Goal: Task Accomplishment & Management: Use online tool/utility

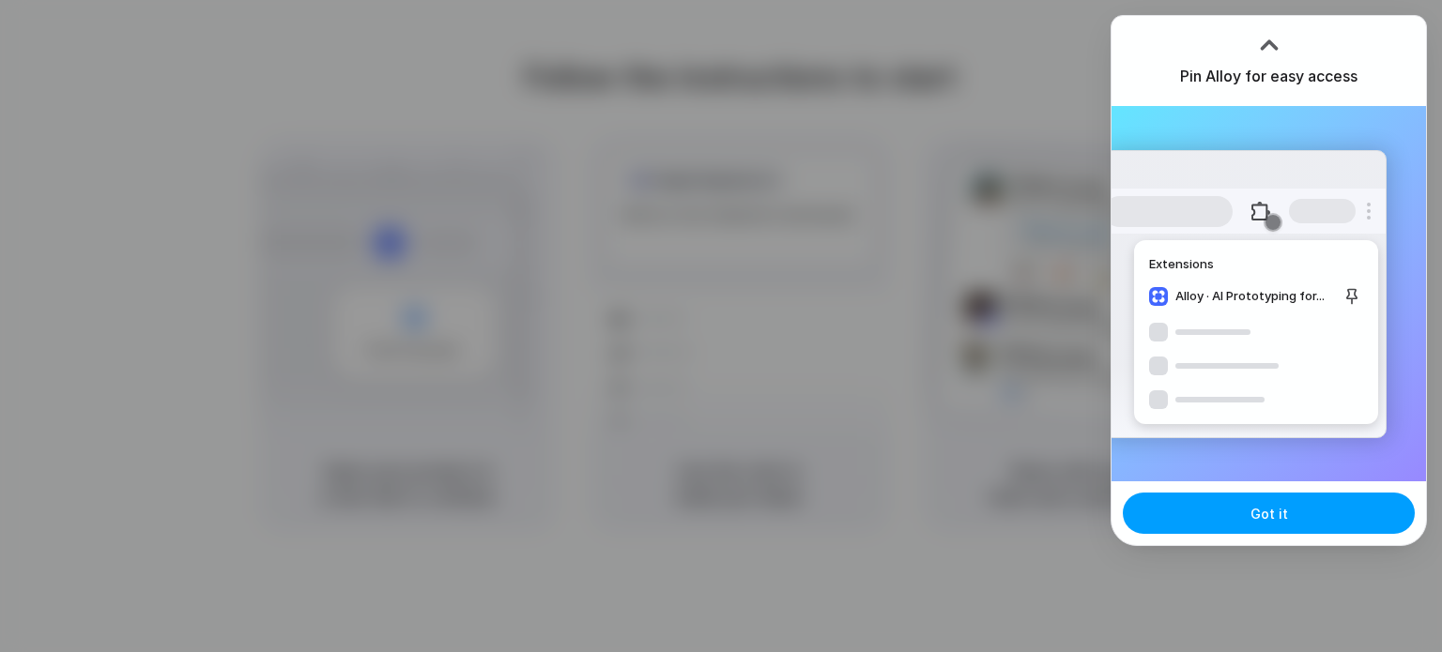
click at [1276, 502] on button "Got it" at bounding box center [1269, 513] width 292 height 41
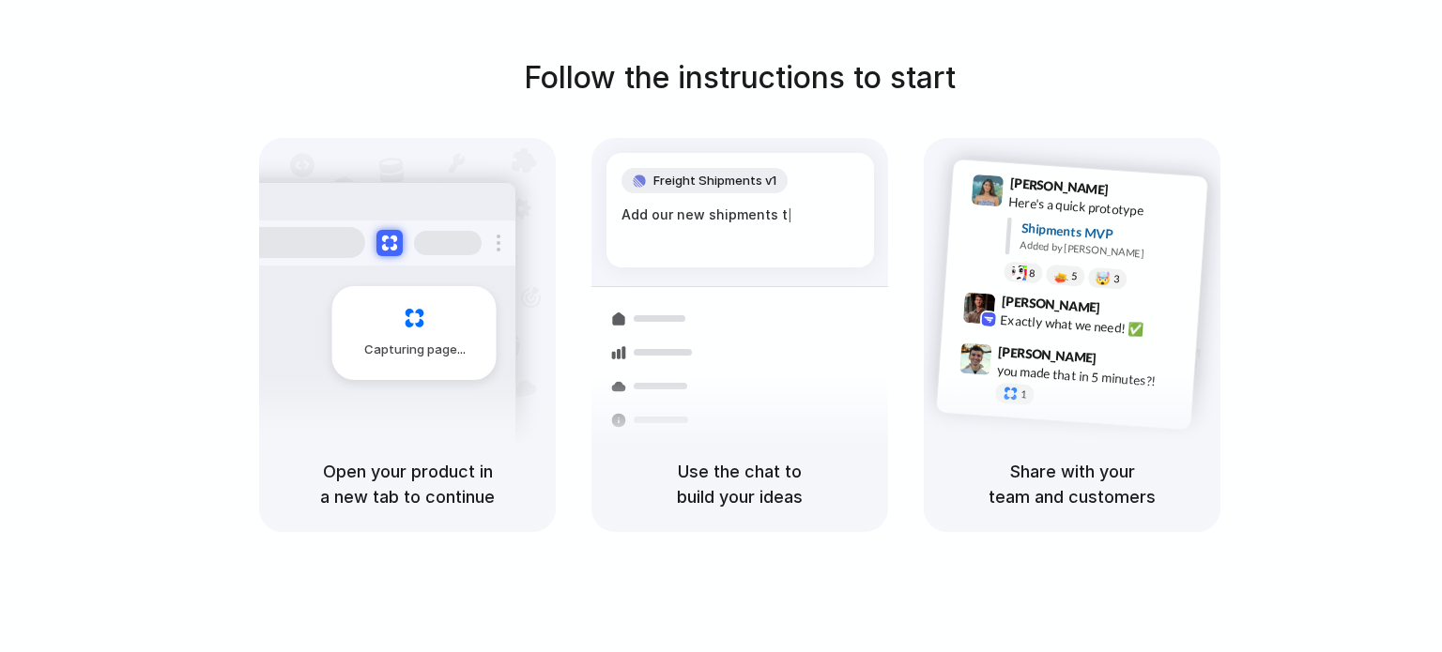
click at [1382, 167] on div "Follow the instructions to start Capturing page Open your product in a new tab …" at bounding box center [740, 293] width 1442 height 477
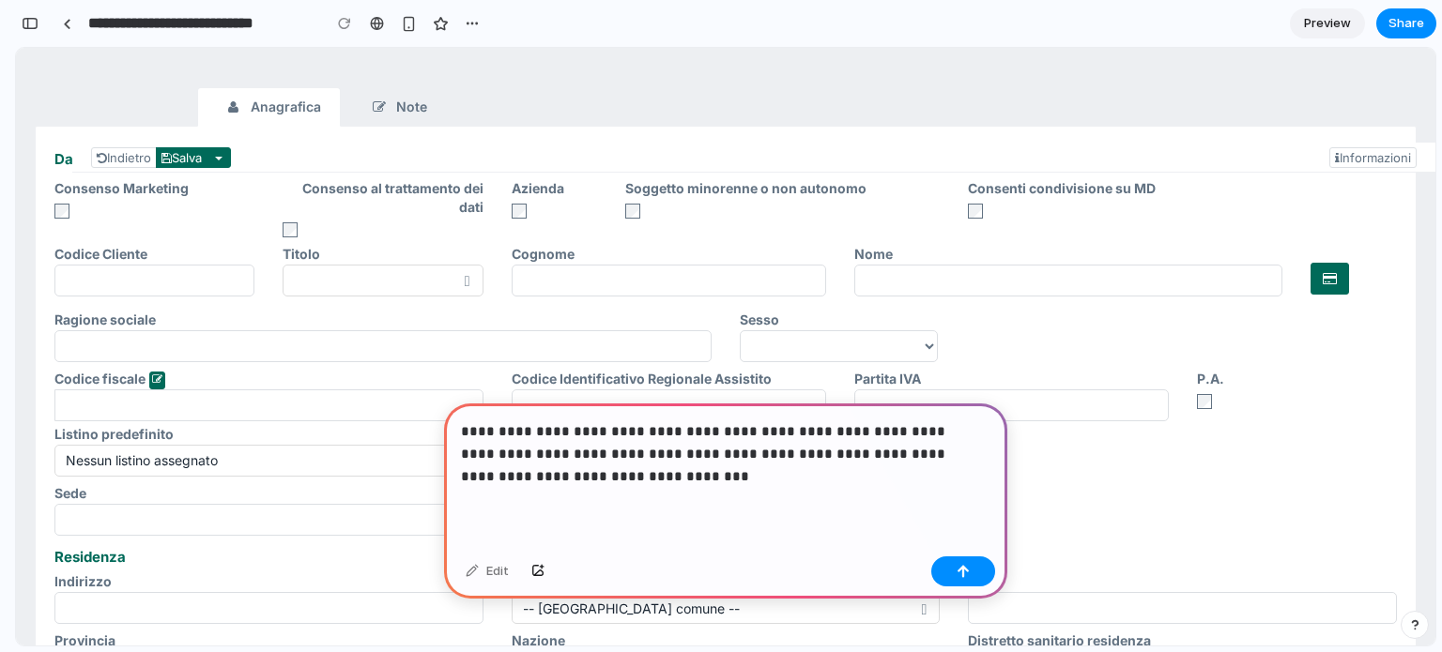
drag, startPoint x: 593, startPoint y: 477, endPoint x: 665, endPoint y: 496, distance: 73.8
click at [665, 496] on div "**********" at bounding box center [725, 476] width 563 height 145
drag, startPoint x: 686, startPoint y: 467, endPoint x: 948, endPoint y: 446, distance: 262.7
click at [948, 446] on p "**********" at bounding box center [722, 455] width 522 height 68
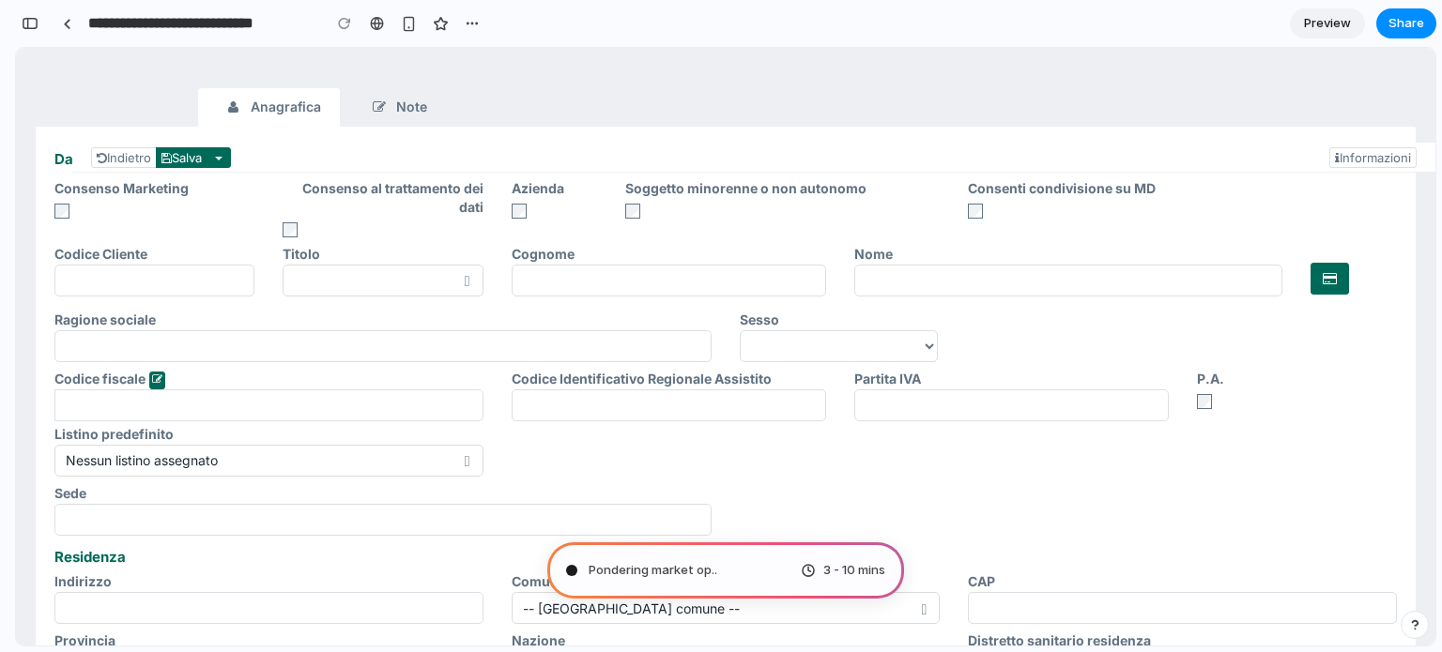
type input "**********"
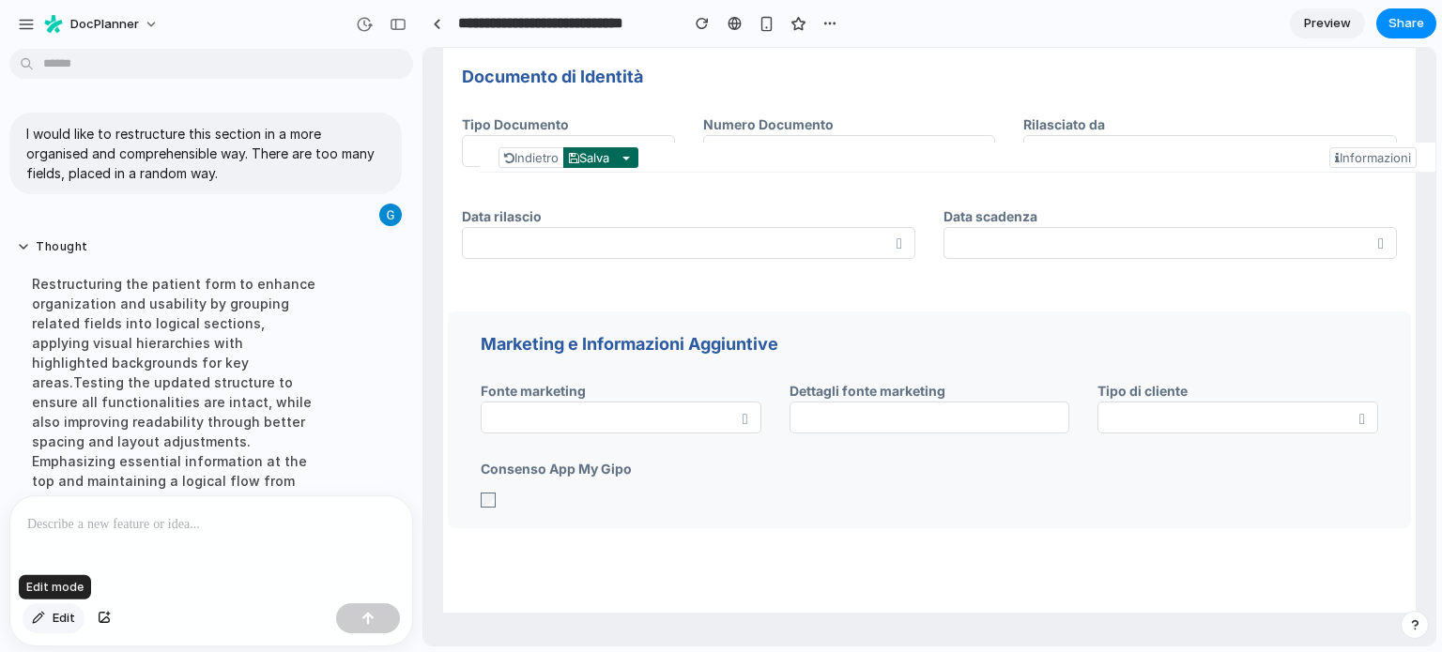
click at [55, 621] on span "Edit" at bounding box center [64, 618] width 23 height 19
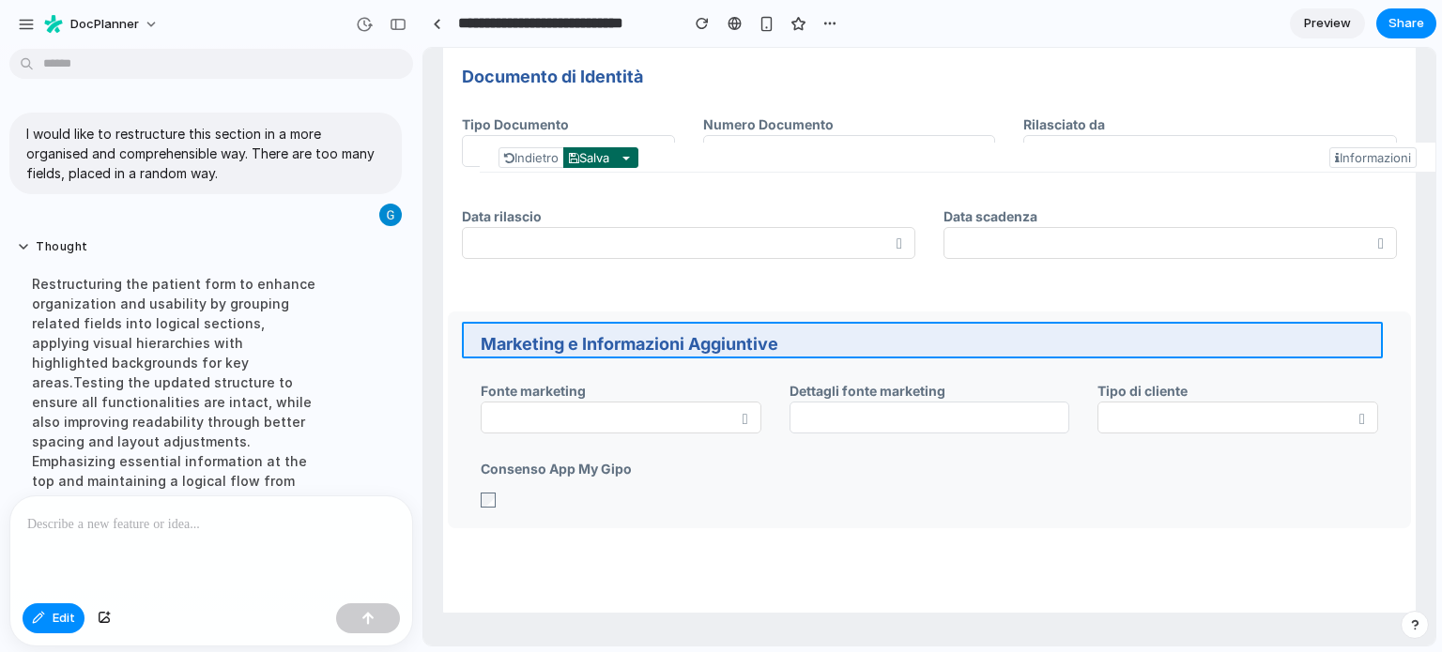
drag, startPoint x: 721, startPoint y: 348, endPoint x: 710, endPoint y: 341, distance: 13.5
click at [710, 341] on div at bounding box center [929, 347] width 1012 height 599
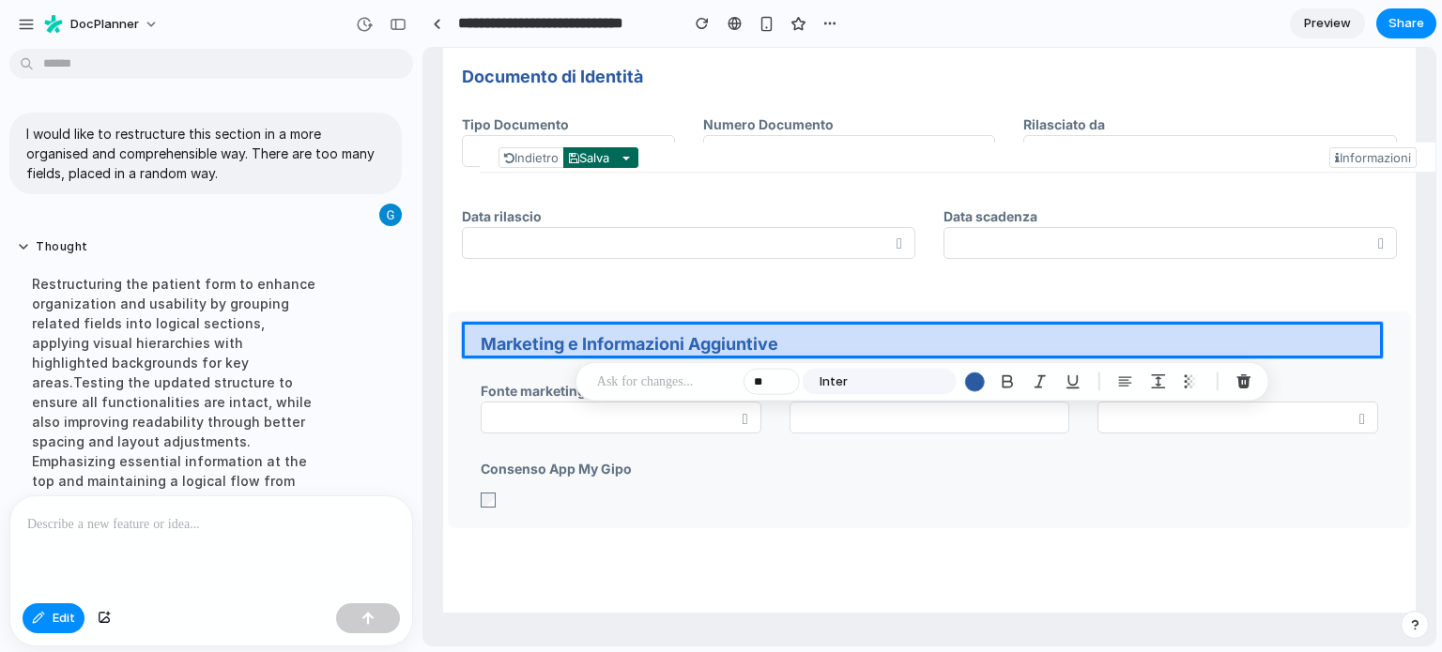
click at [718, 341] on div at bounding box center [929, 347] width 1012 height 599
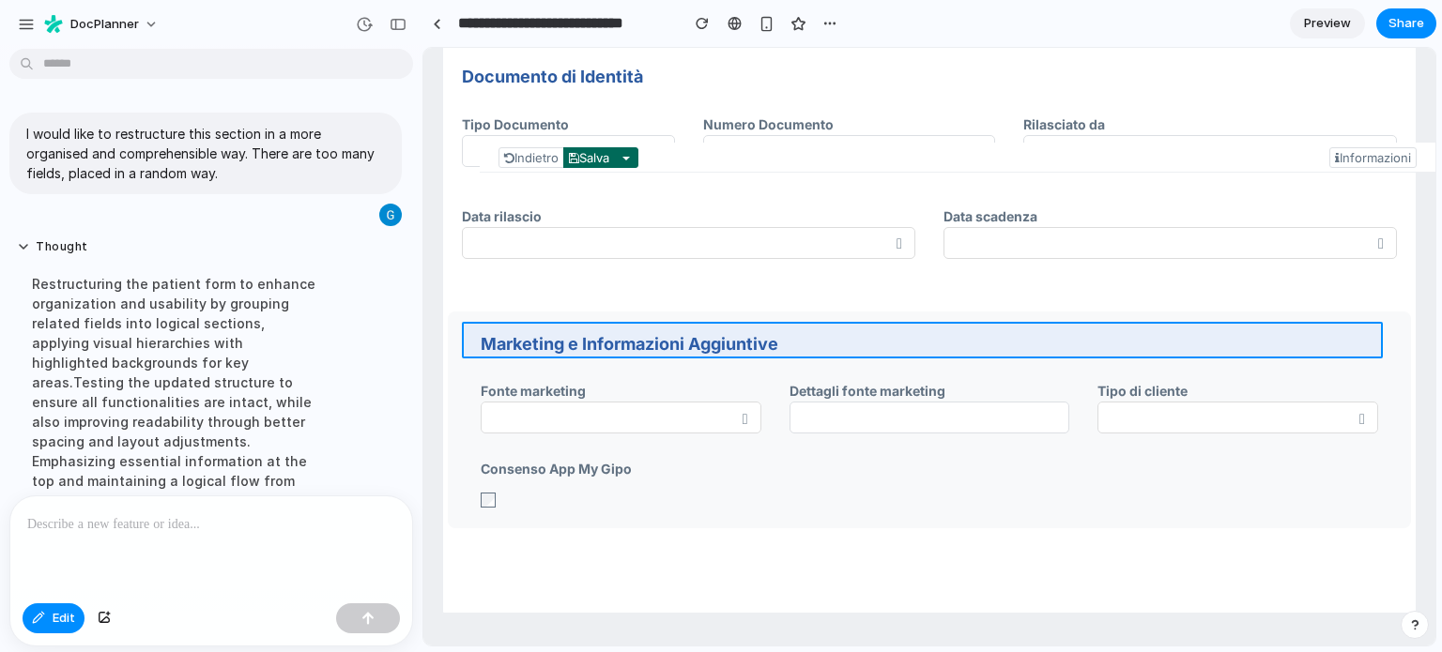
click at [762, 338] on div at bounding box center [929, 347] width 1012 height 599
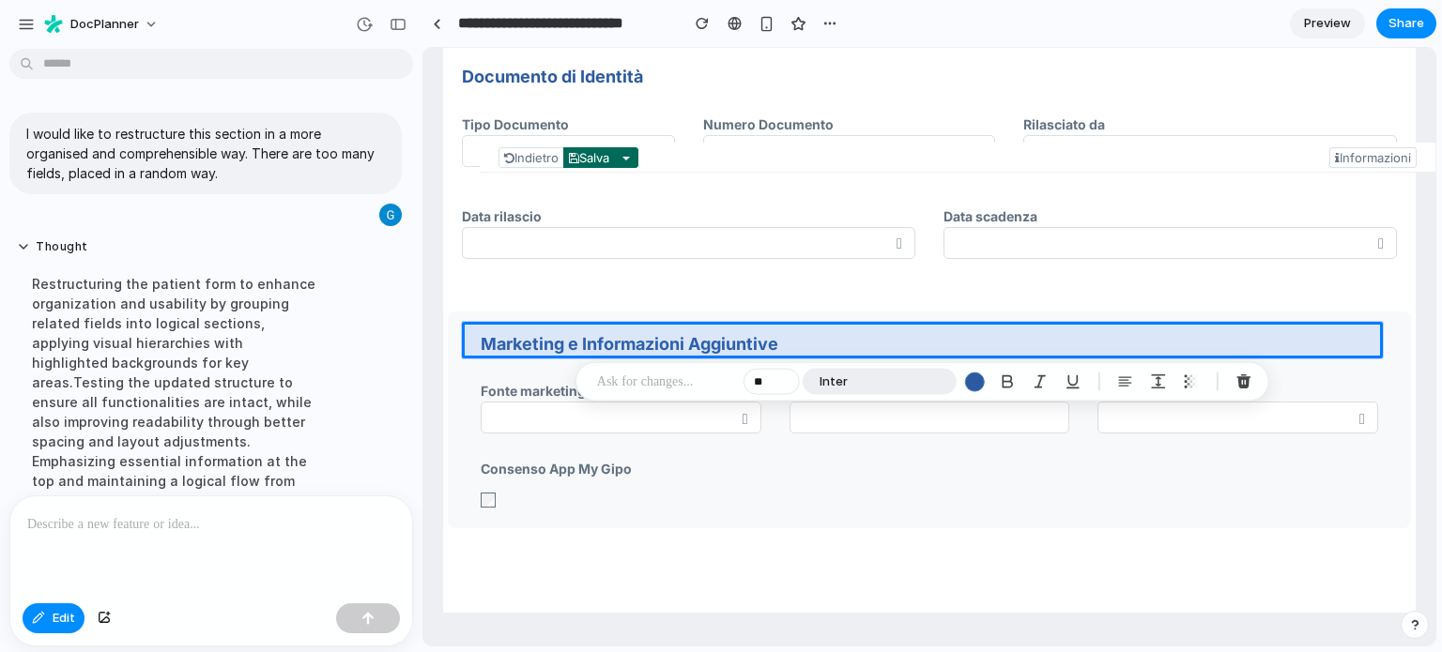
click at [884, 382] on button "Inter" at bounding box center [880, 382] width 154 height 26
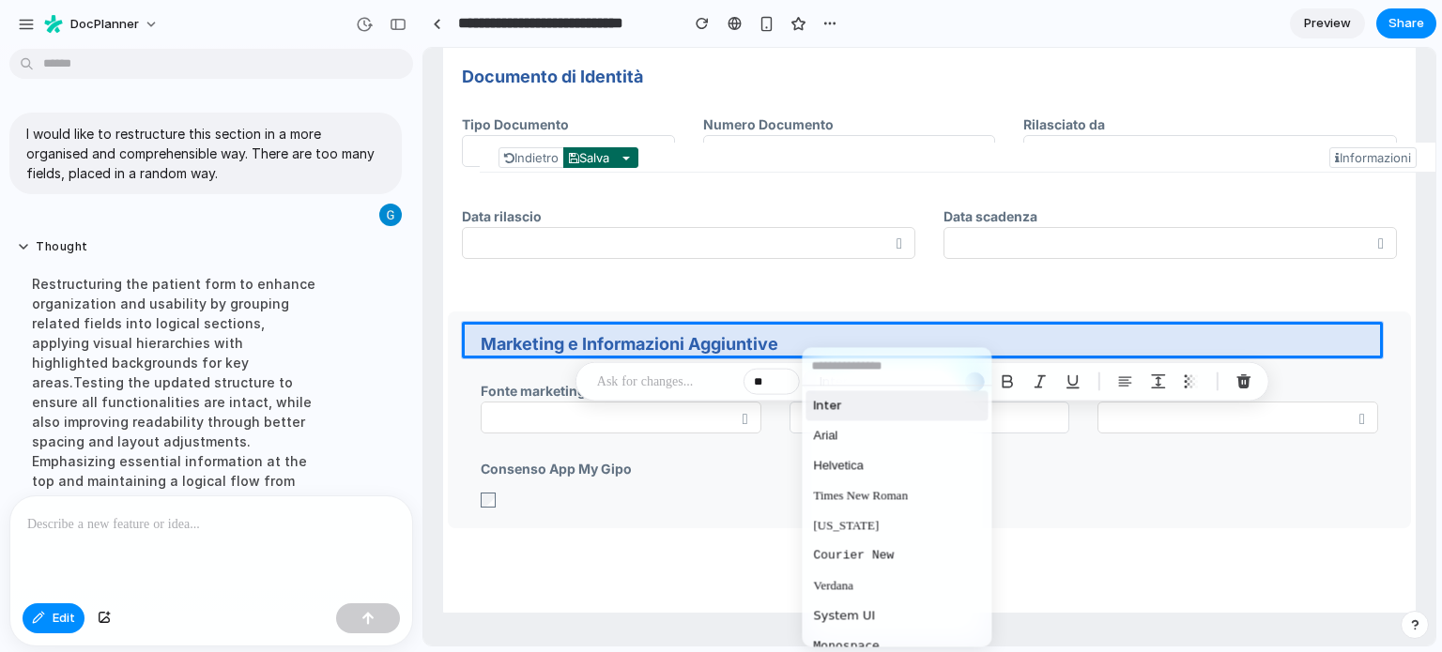
click at [860, 291] on div "Inter Arial Helvetica Times New Roman Georgia Courier New Verdana System UI Mon…" at bounding box center [721, 326] width 1442 height 652
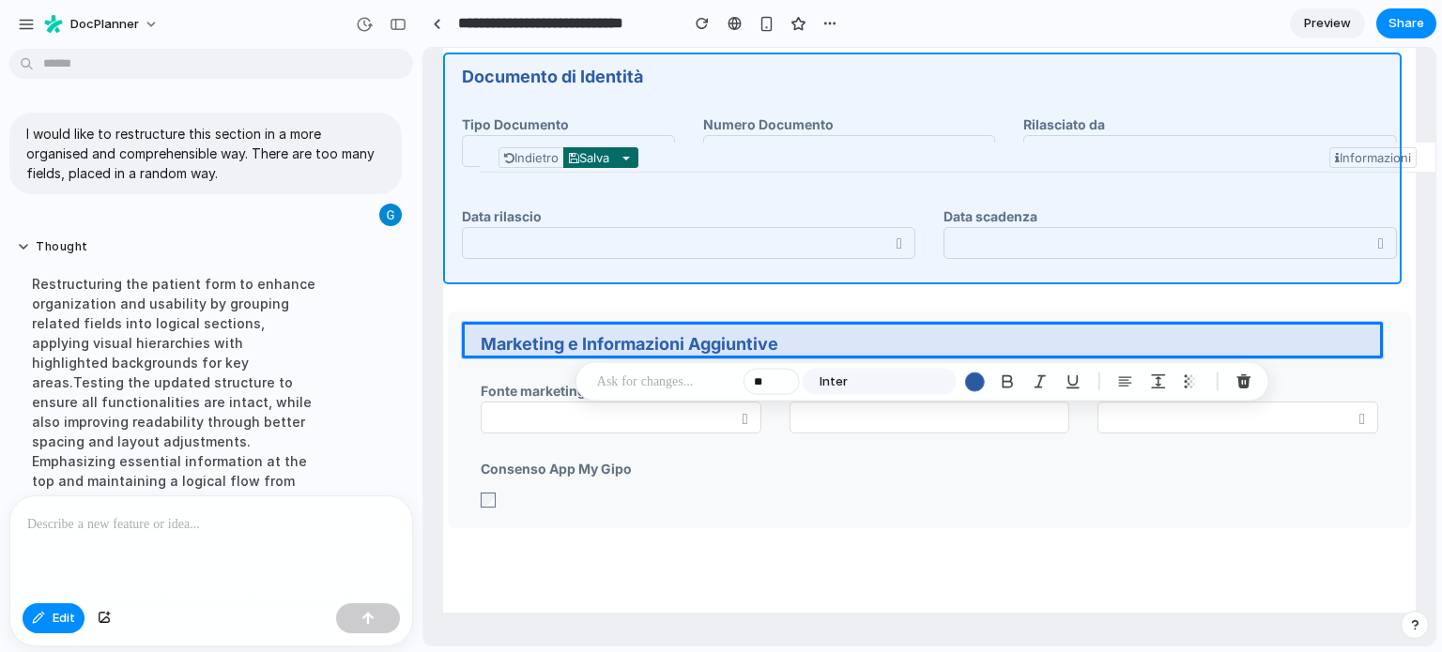
click at [1198, 276] on div at bounding box center [929, 347] width 1012 height 599
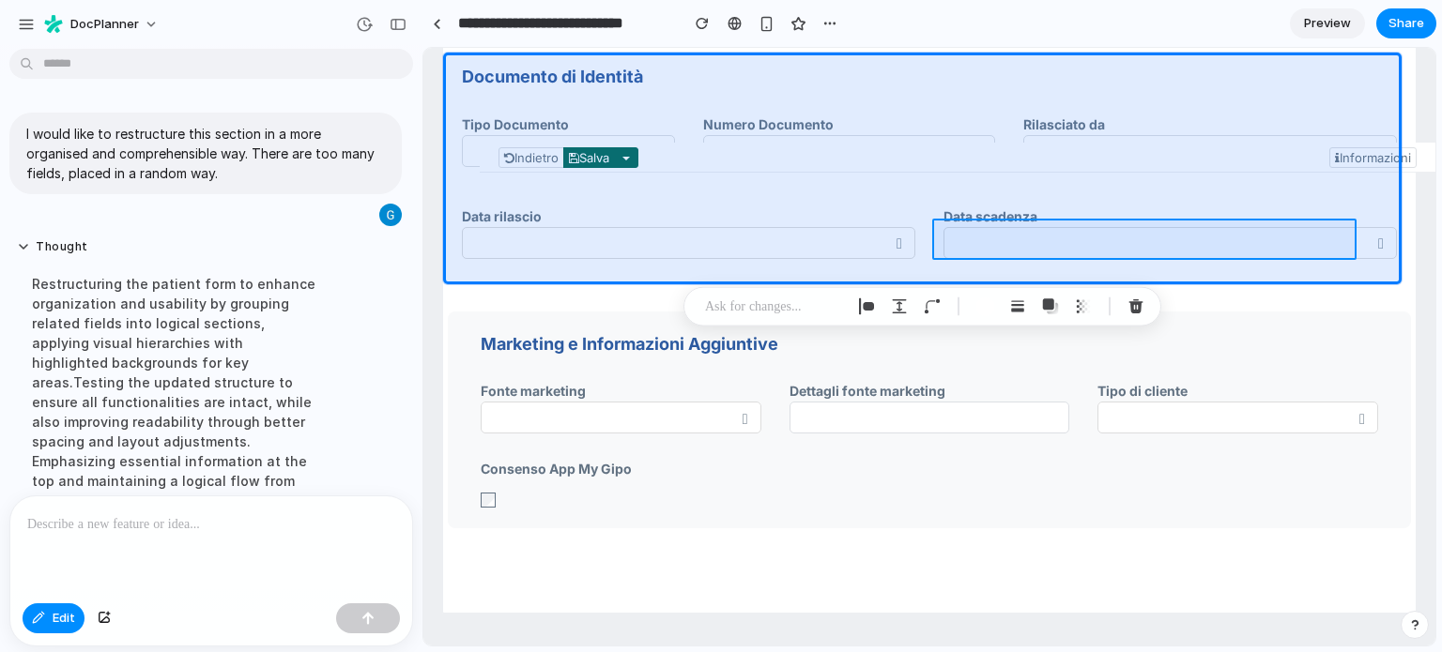
drag, startPoint x: 1059, startPoint y: 81, endPoint x: 1056, endPoint y: 258, distance: 177.4
click at [1056, 258] on div at bounding box center [929, 347] width 1012 height 599
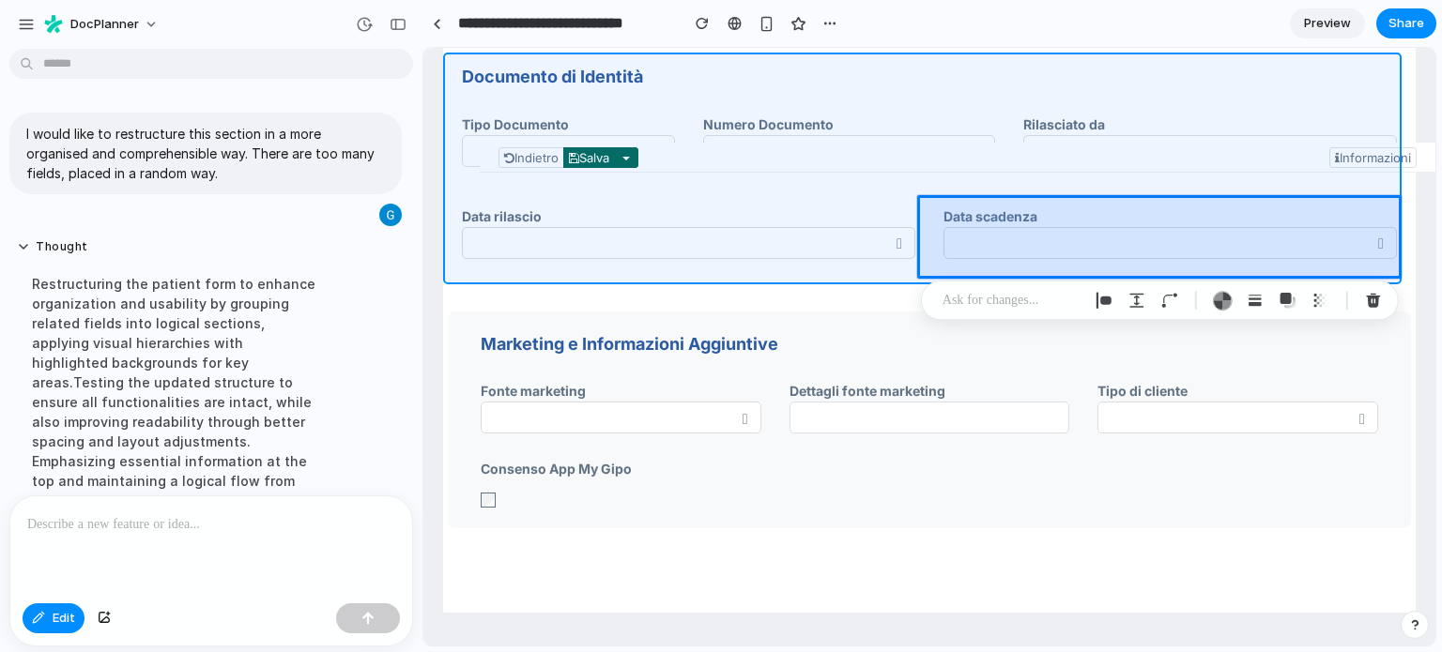
click at [996, 90] on div at bounding box center [929, 347] width 1012 height 599
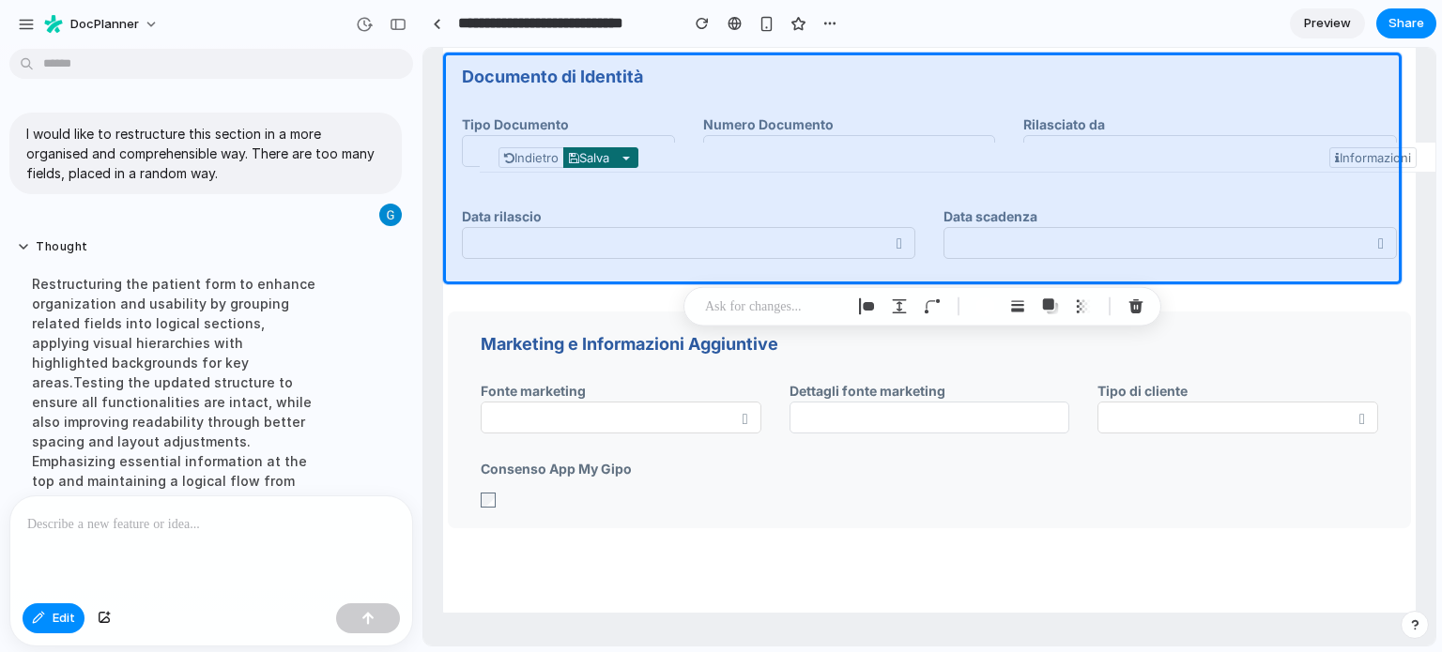
drag, startPoint x: 995, startPoint y: 90, endPoint x: 942, endPoint y: 84, distance: 53.0
click at [942, 84] on div at bounding box center [929, 347] width 1012 height 599
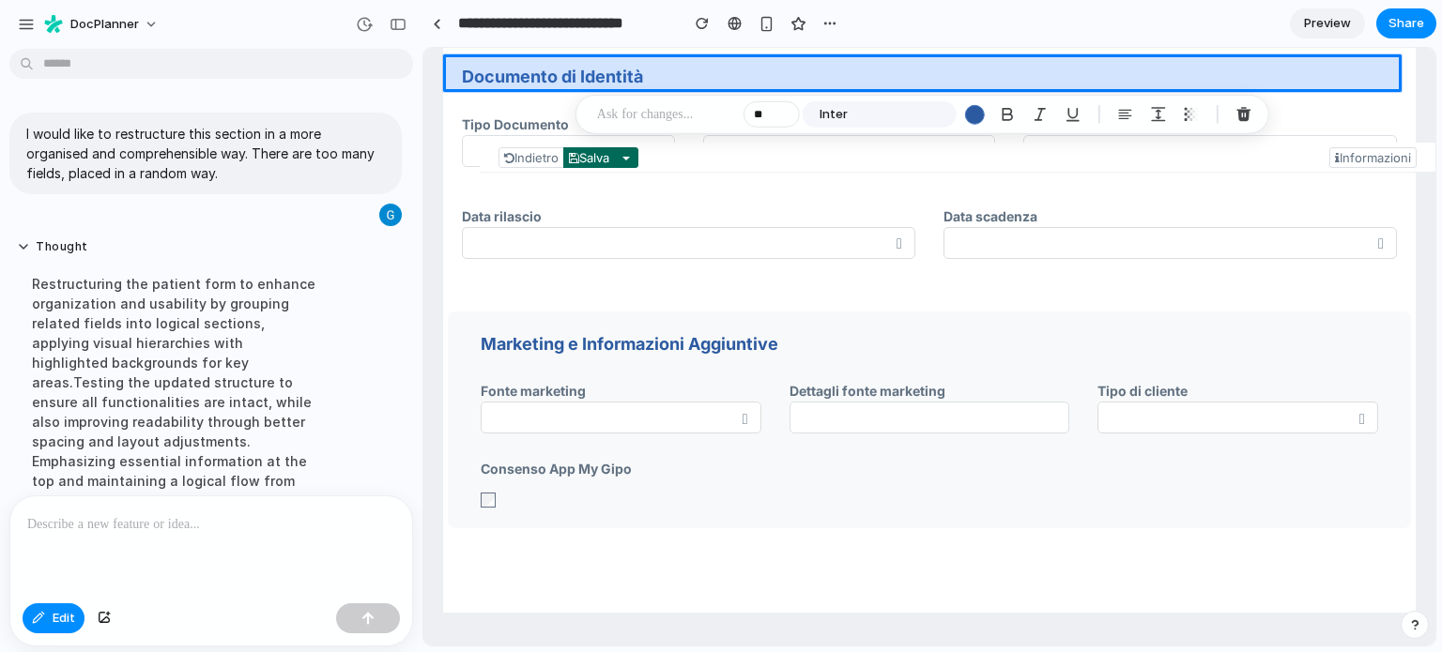
click at [937, 72] on div at bounding box center [929, 347] width 1012 height 599
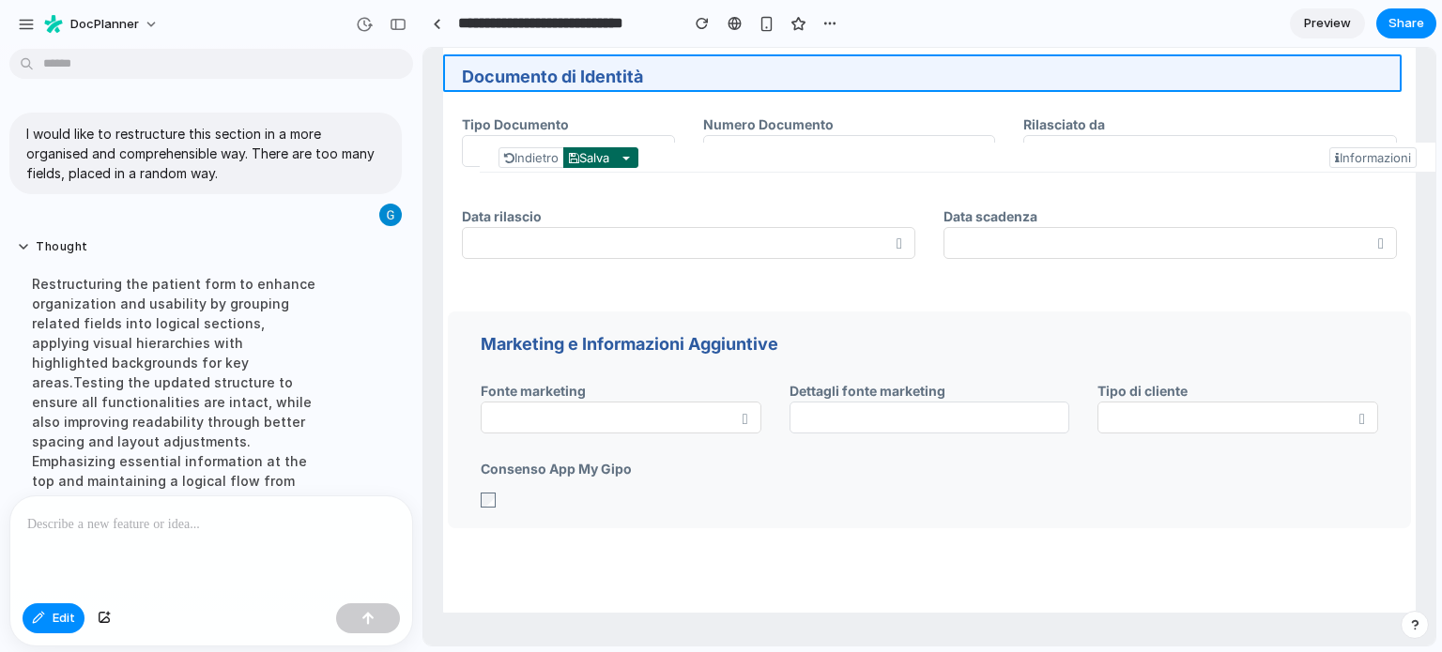
click at [937, 72] on div at bounding box center [929, 347] width 1012 height 599
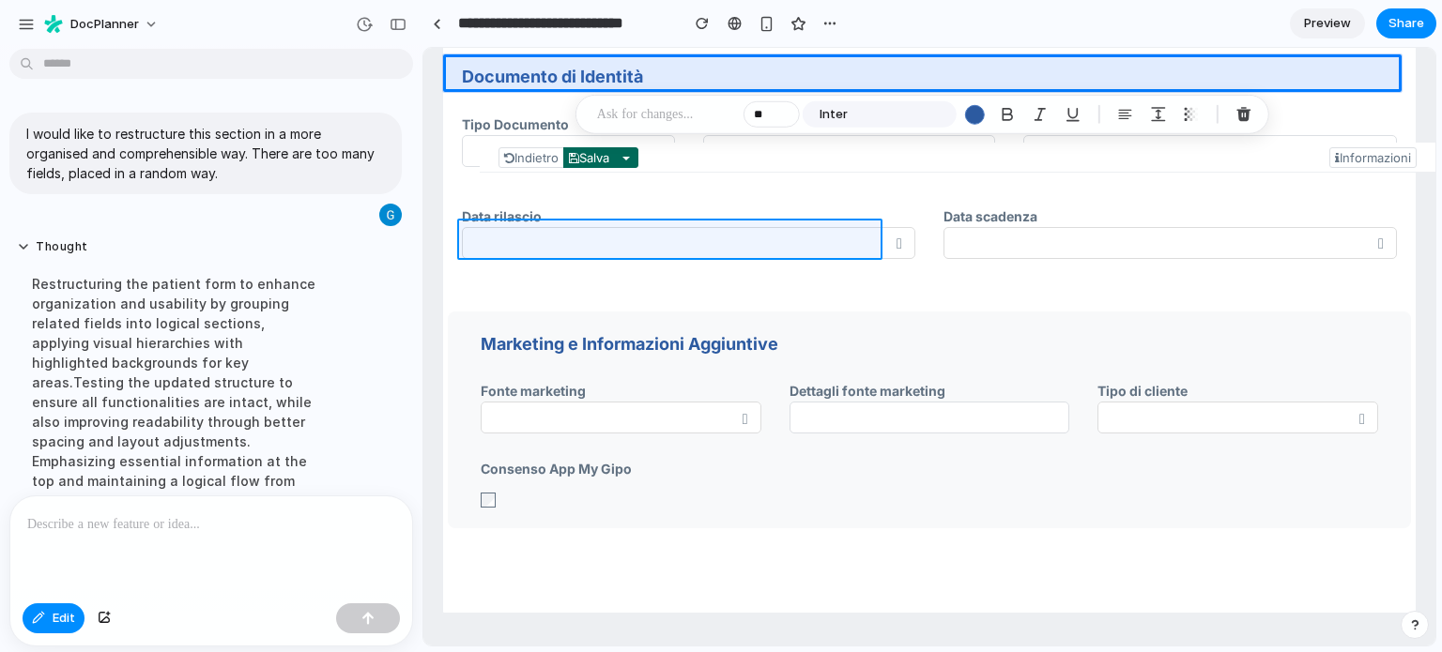
drag, startPoint x: 593, startPoint y: 69, endPoint x: 563, endPoint y: 229, distance: 163.3
click at [563, 229] on div at bounding box center [929, 347] width 1012 height 599
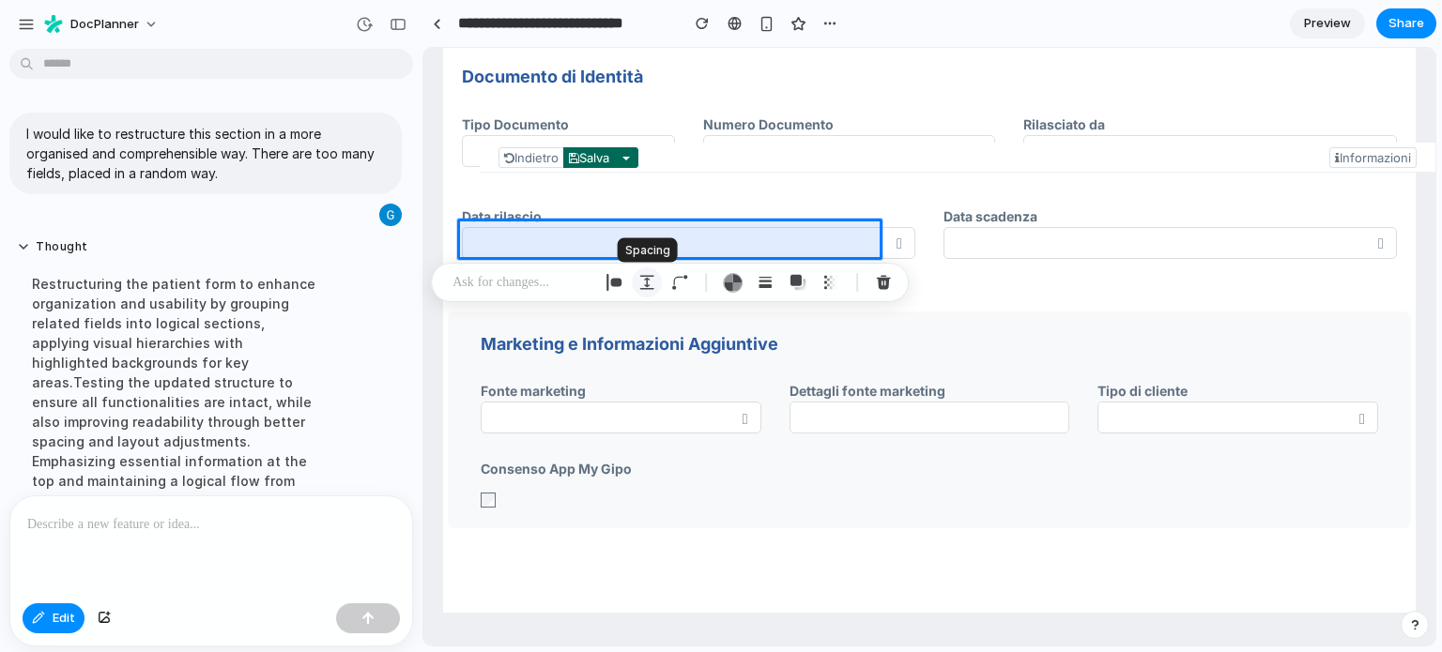
click at [655, 281] on button "button" at bounding box center [647, 283] width 30 height 30
click at [687, 277] on button "button" at bounding box center [680, 283] width 30 height 30
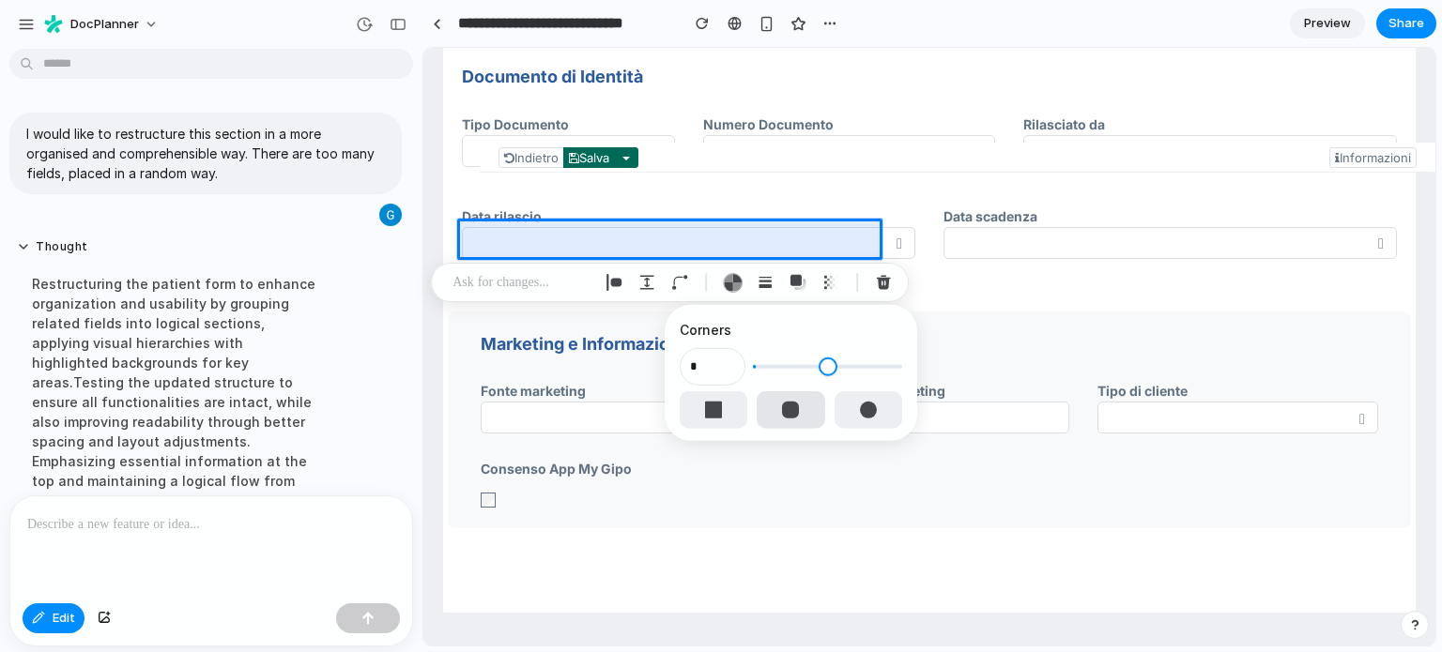
click at [782, 411] on div "button" at bounding box center [790, 410] width 17 height 17
type input "*"
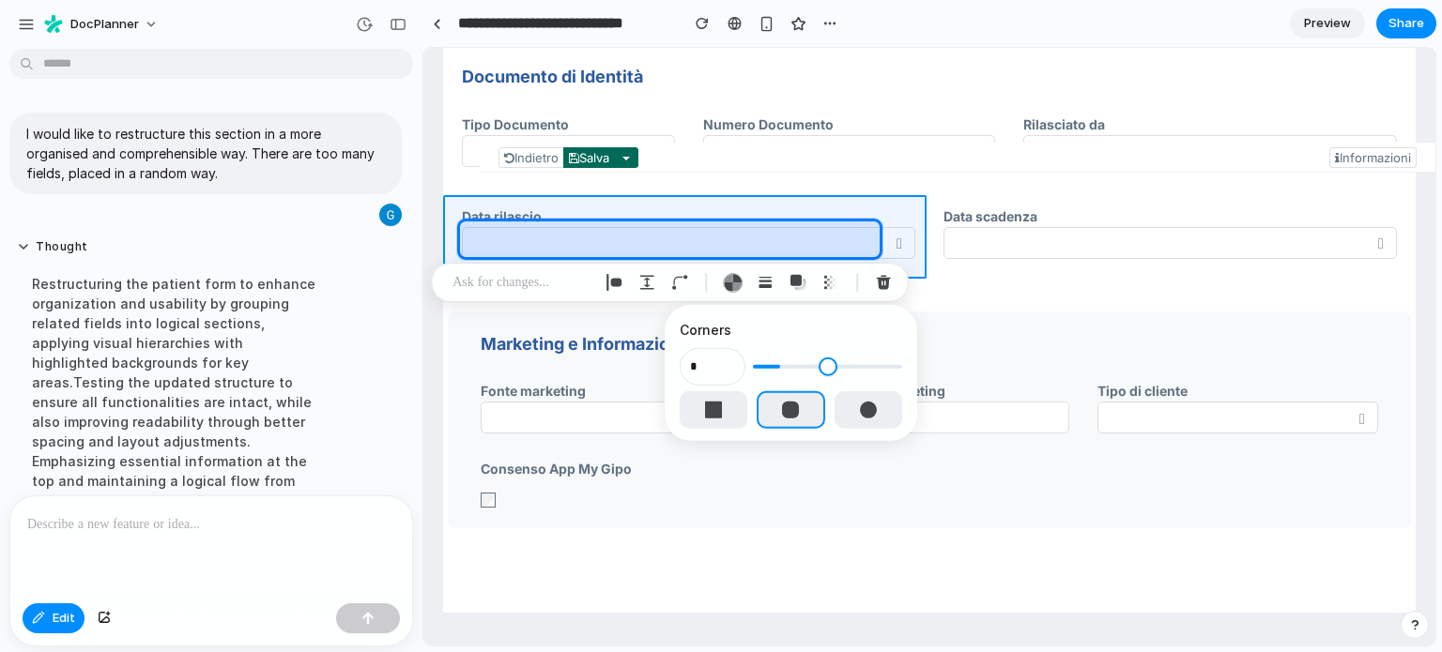
click at [911, 204] on div at bounding box center [929, 347] width 1012 height 599
type input "*"
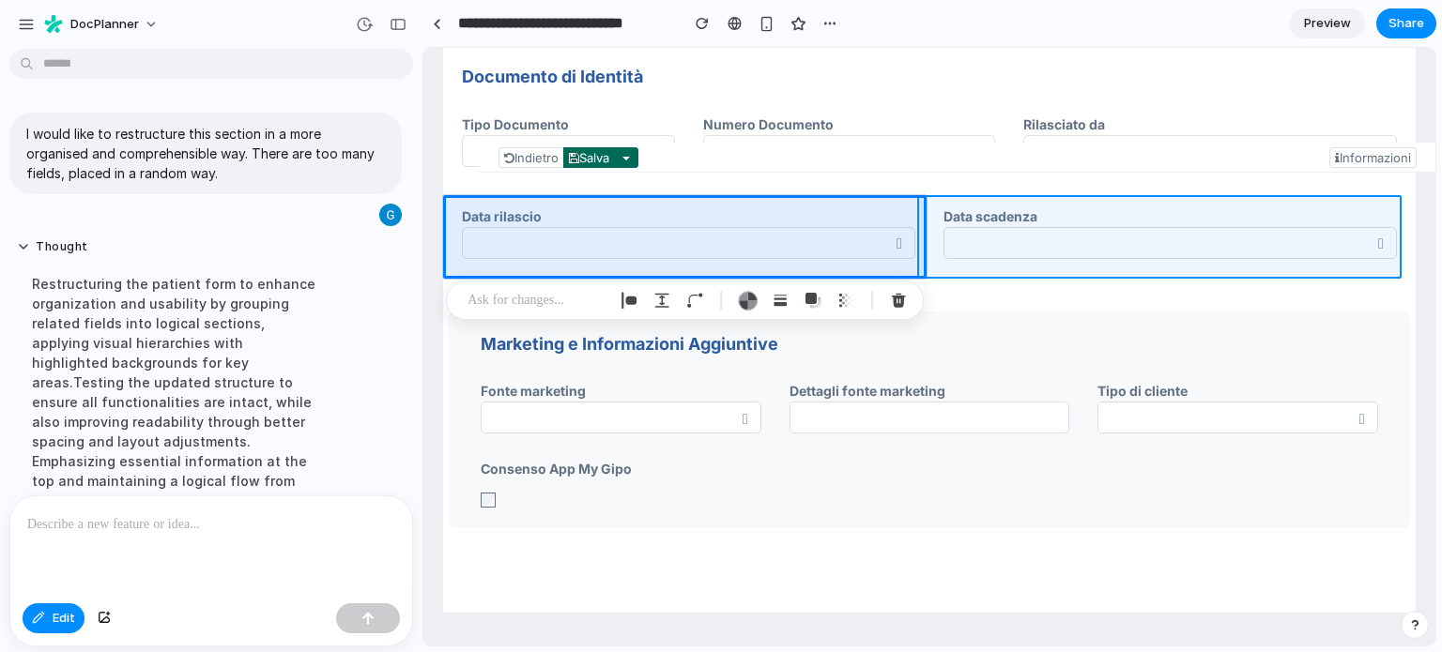
click at [1243, 217] on div at bounding box center [929, 347] width 1012 height 599
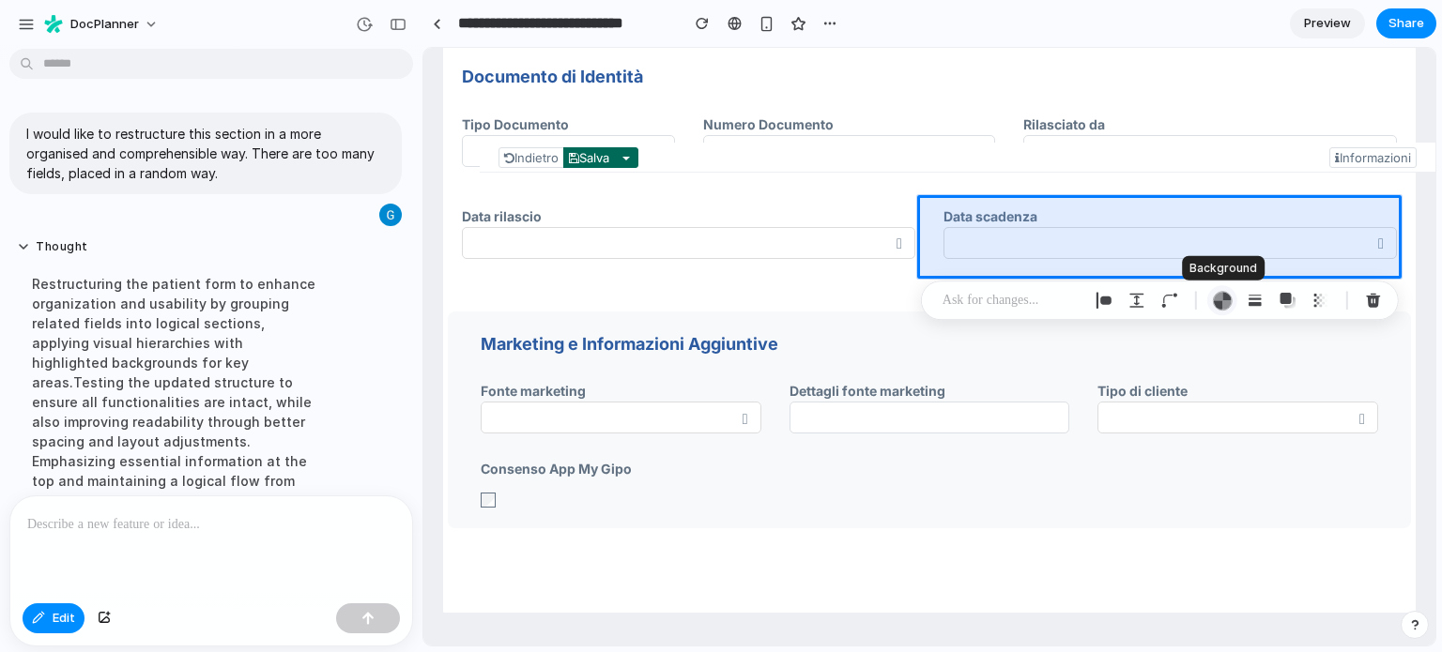
click at [1212, 297] on div "button" at bounding box center [1222, 301] width 20 height 20
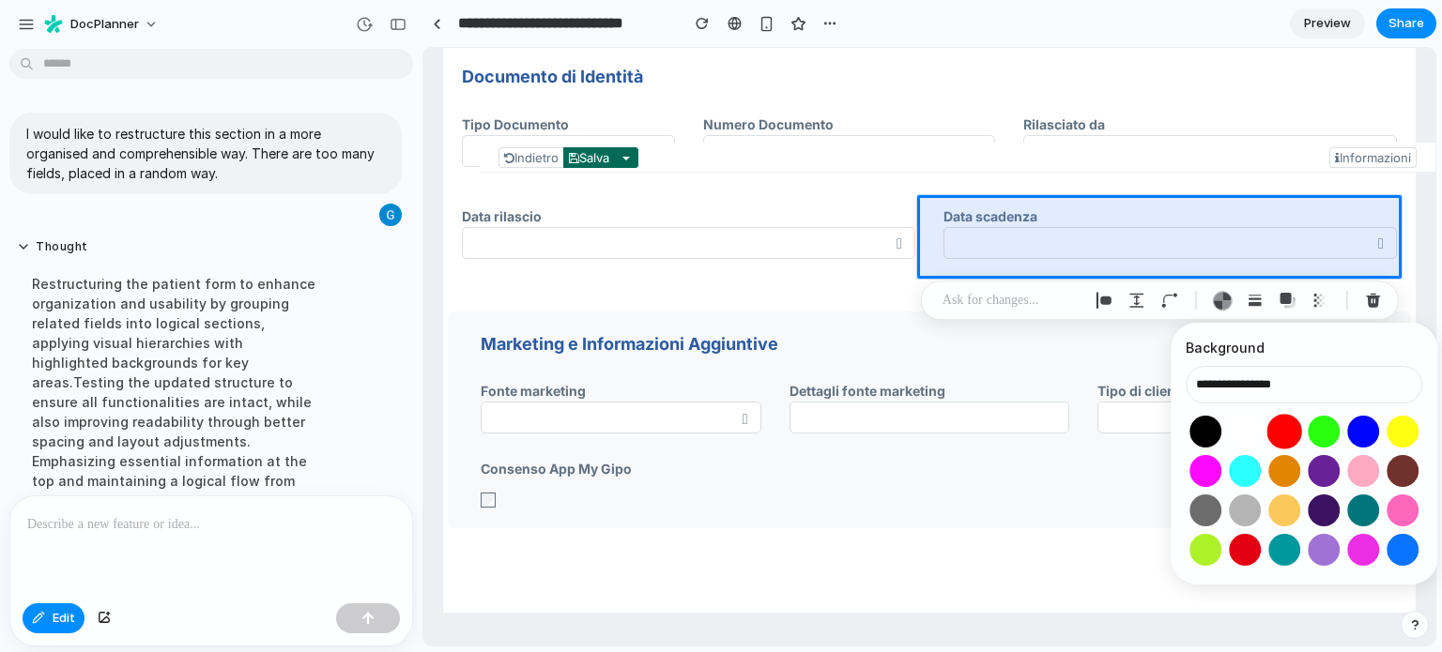
click at [1270, 428] on button "Select color oklch(0.63 0.26 29)" at bounding box center [1284, 431] width 35 height 35
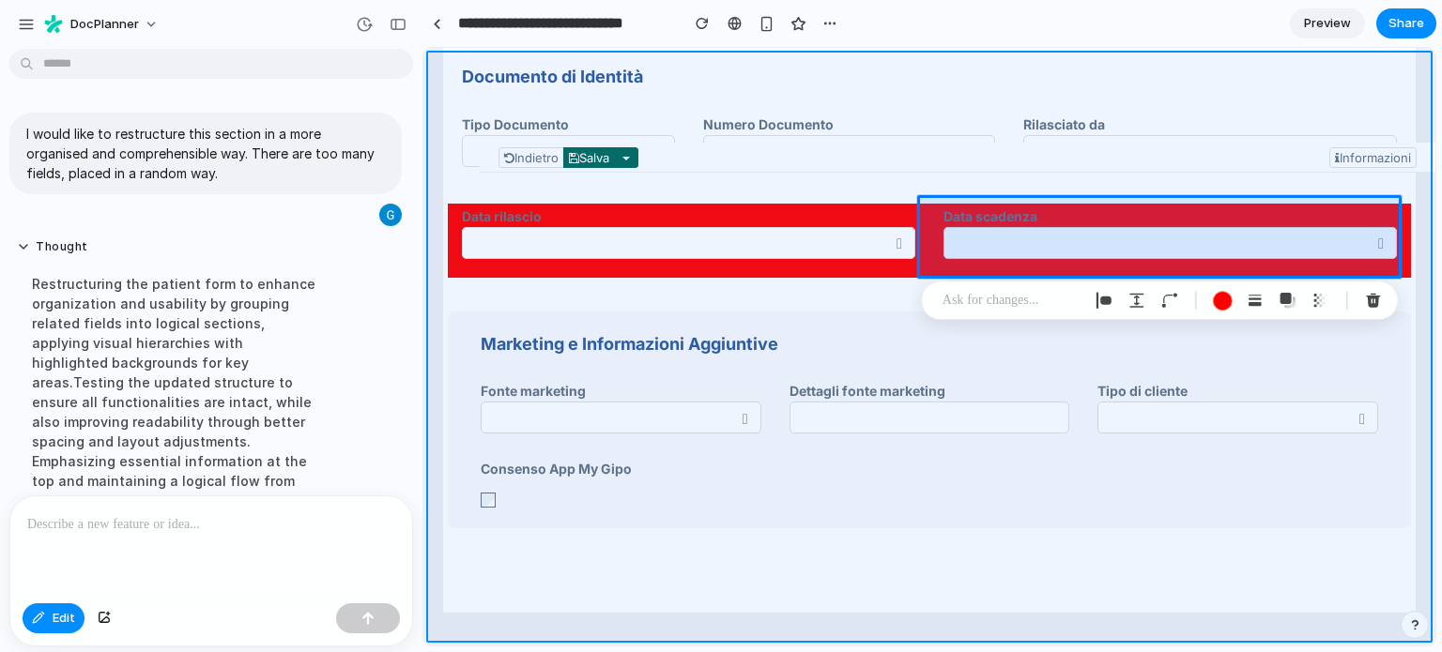
click at [1430, 198] on div at bounding box center [929, 347] width 1012 height 599
type input "**********"
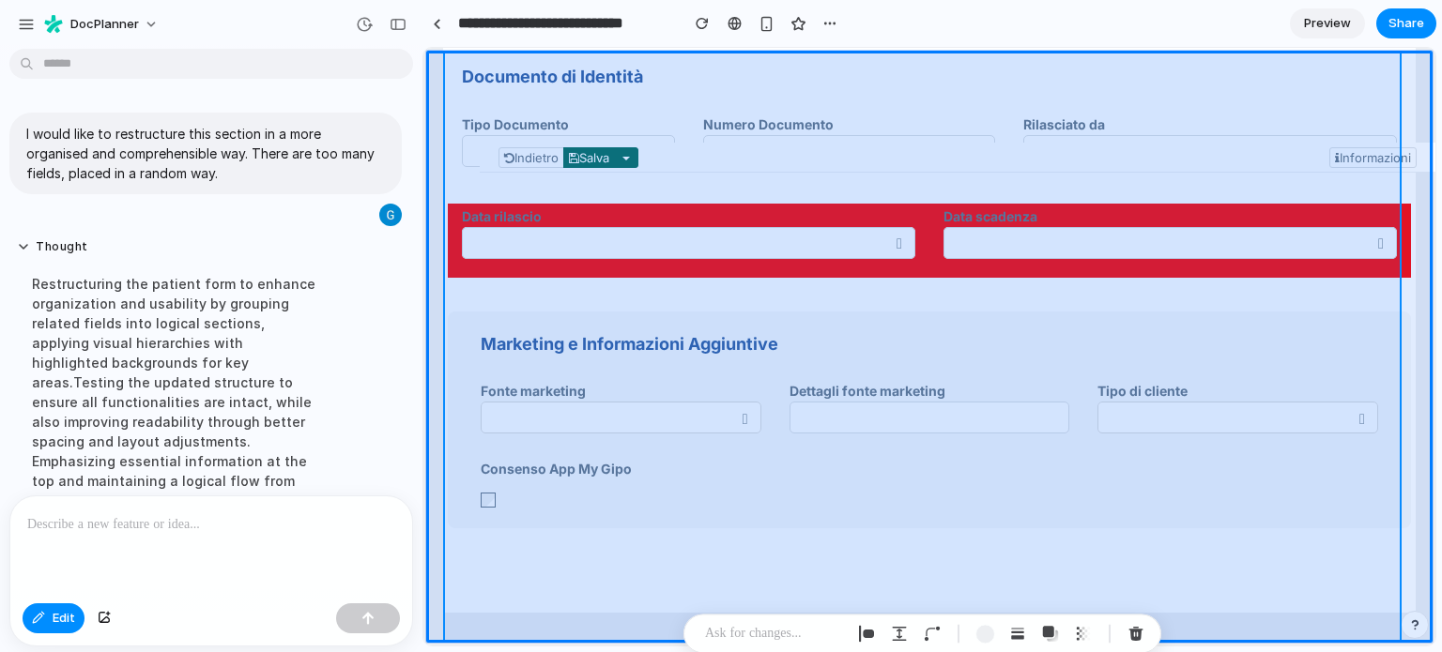
click at [519, 294] on div at bounding box center [929, 347] width 1012 height 599
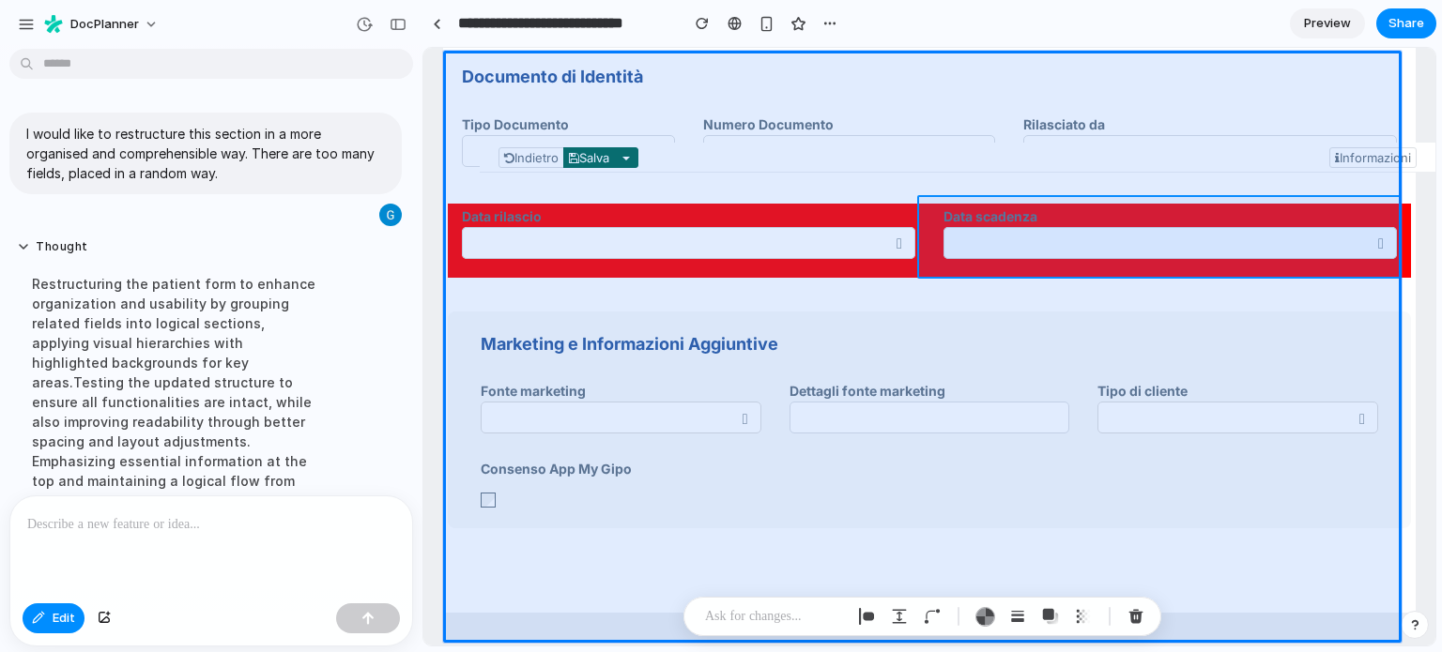
click at [1034, 199] on div at bounding box center [929, 347] width 1012 height 599
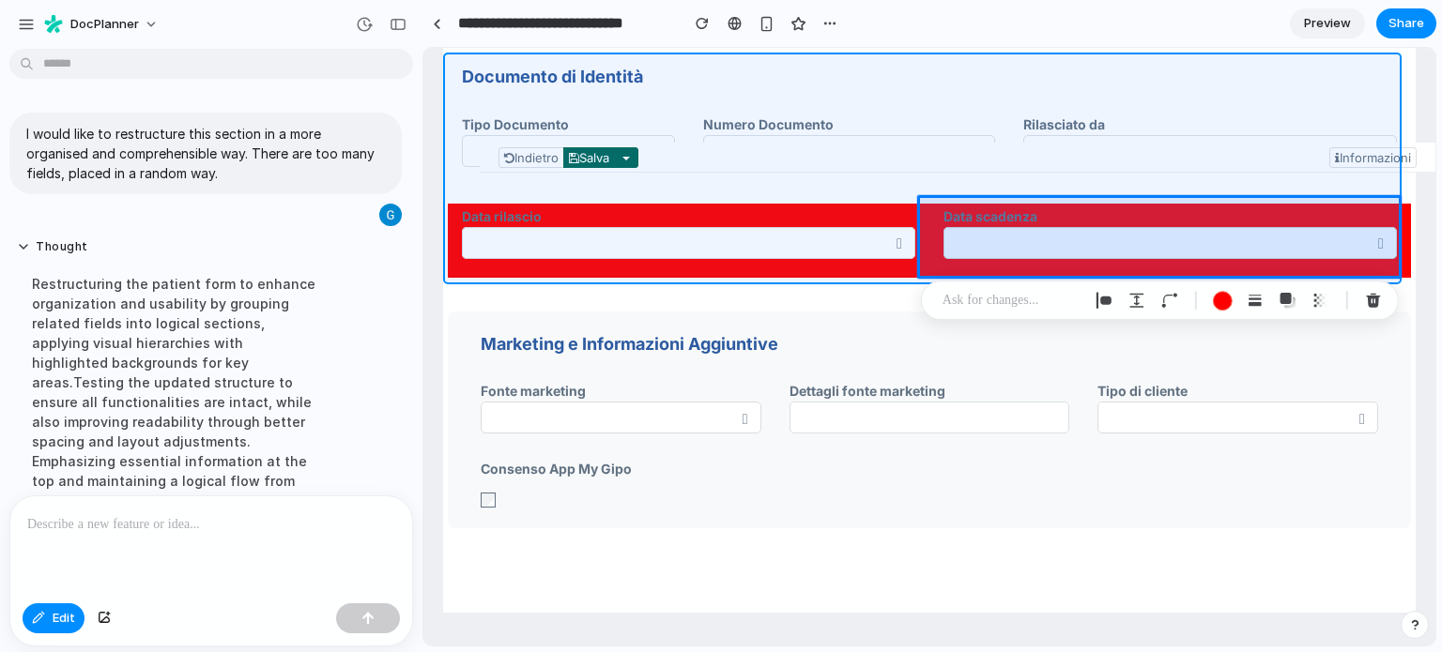
click at [866, 194] on div at bounding box center [929, 347] width 1012 height 599
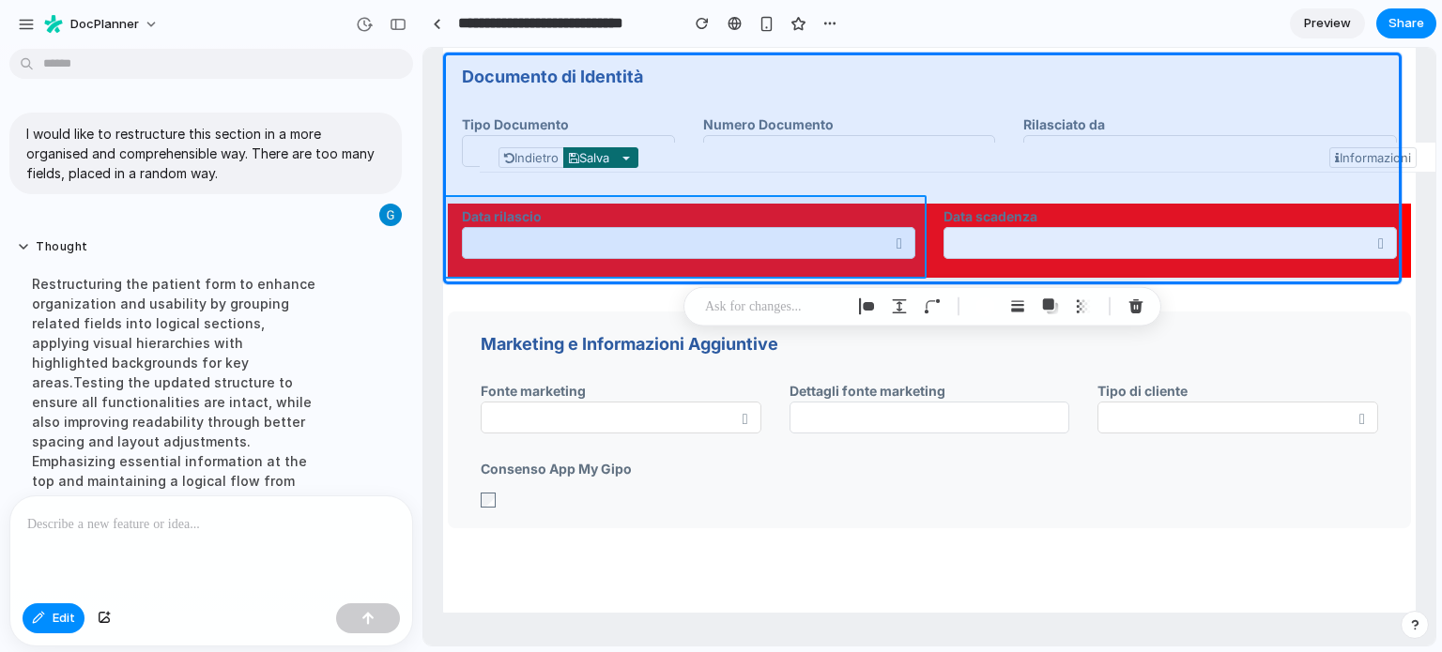
click at [875, 206] on div at bounding box center [929, 347] width 1012 height 599
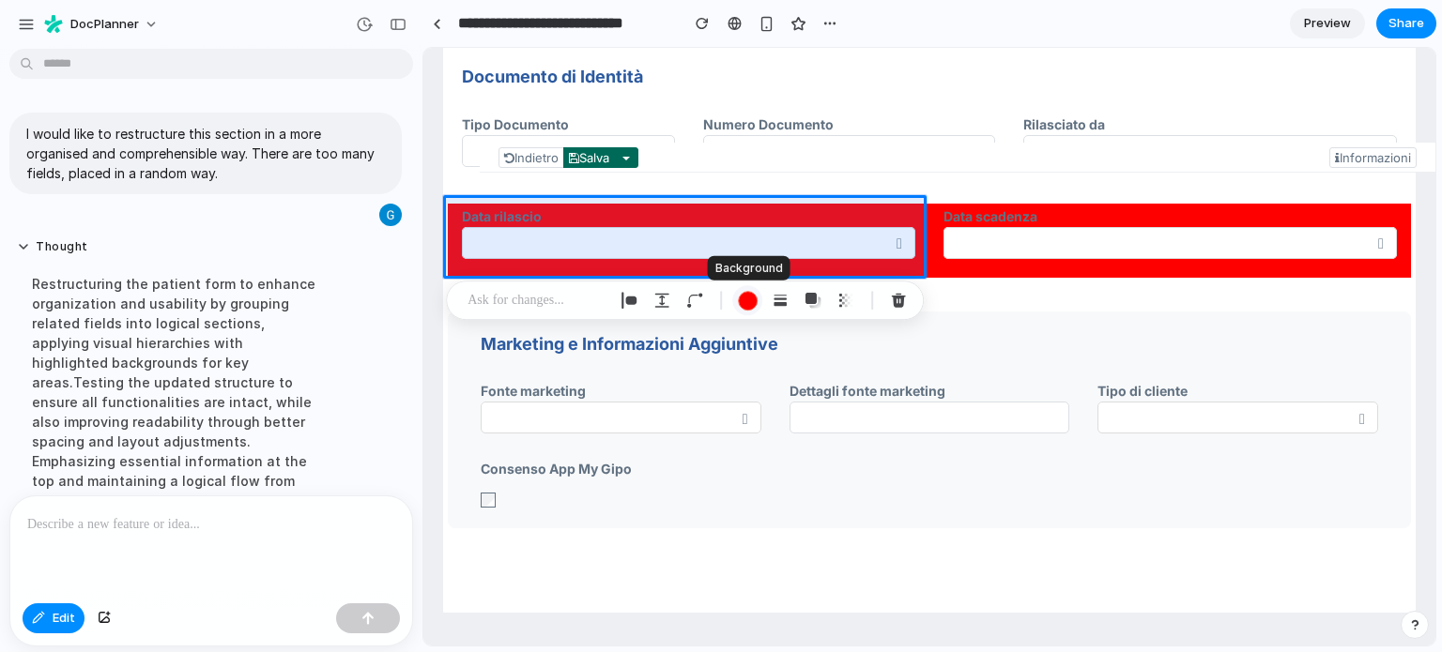
click at [756, 299] on div "button" at bounding box center [748, 301] width 20 height 20
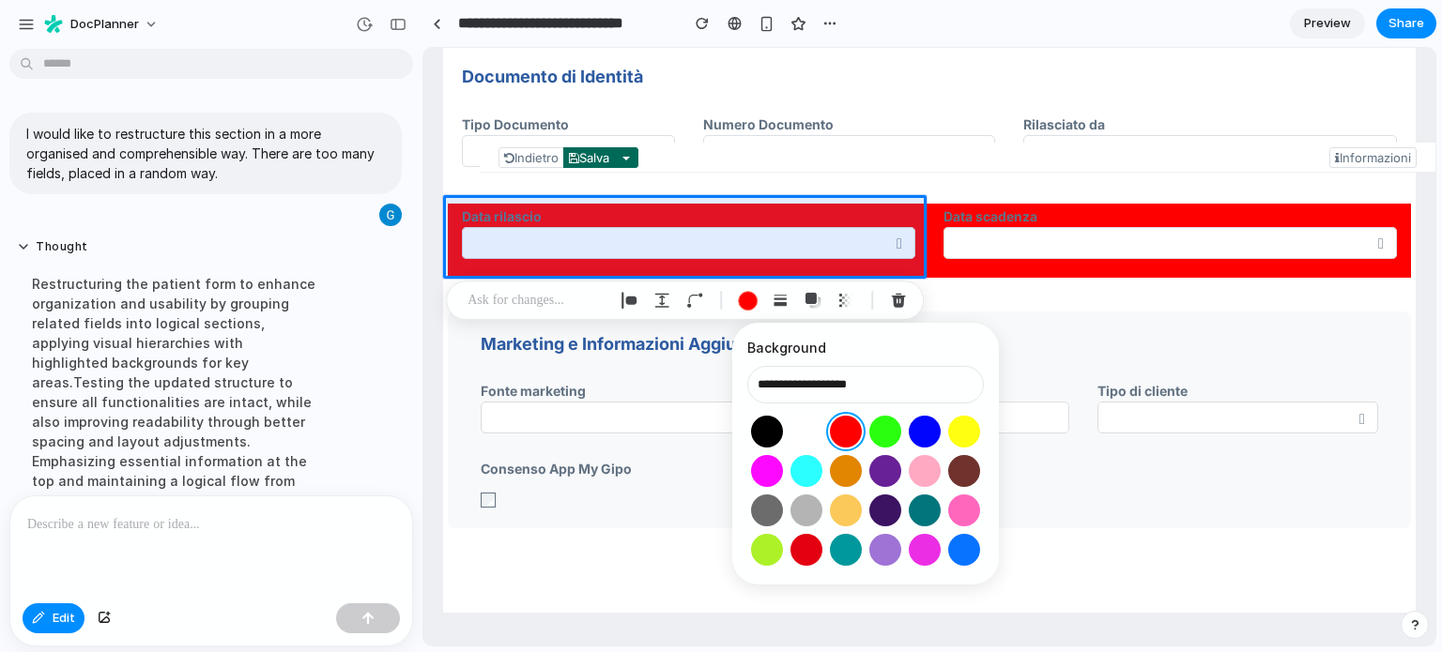
click at [815, 425] on button "Select color oklch(1 0 0)" at bounding box center [806, 431] width 35 height 35
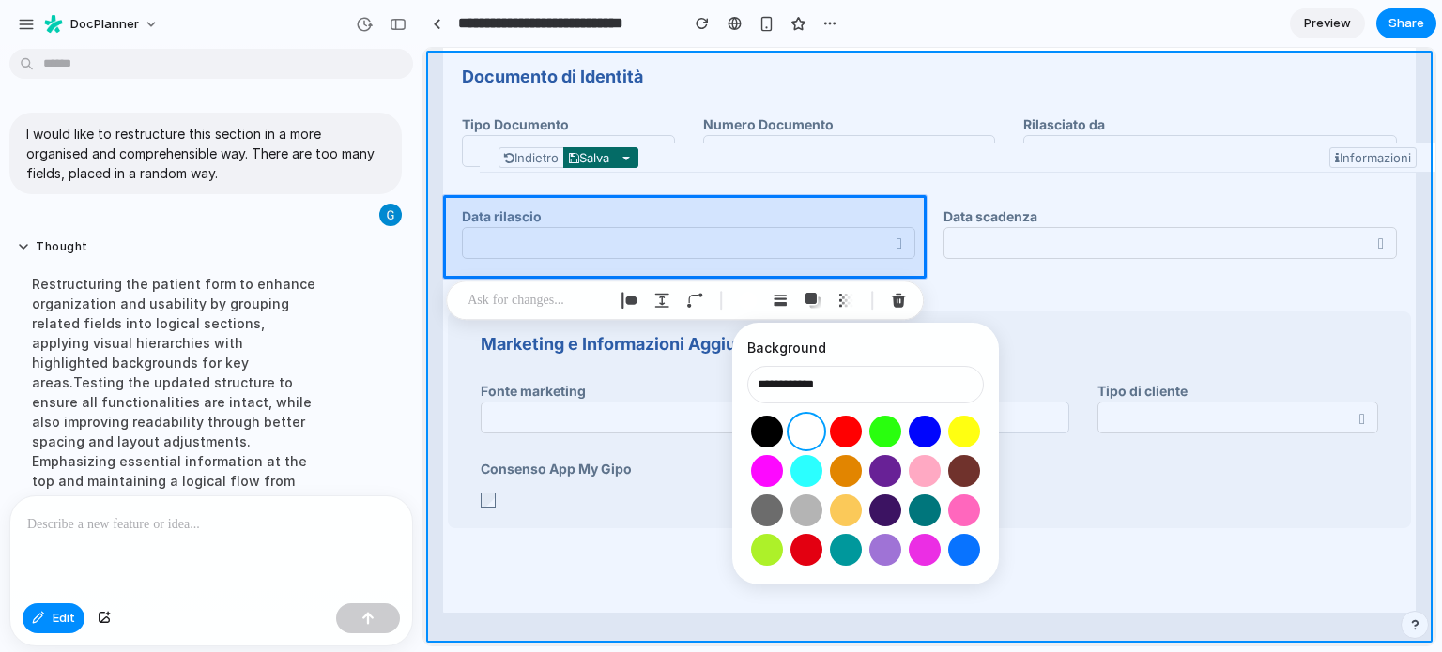
click at [1423, 292] on div at bounding box center [929, 347] width 1012 height 599
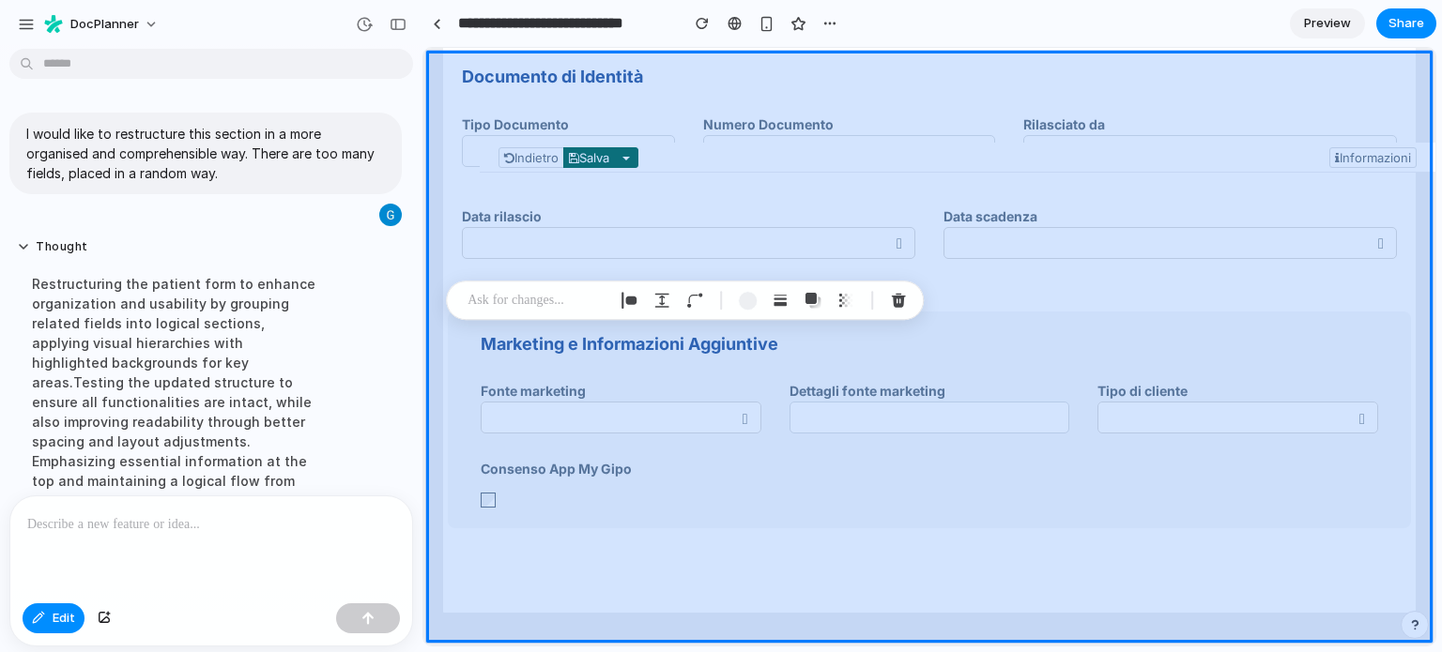
type input "**********"
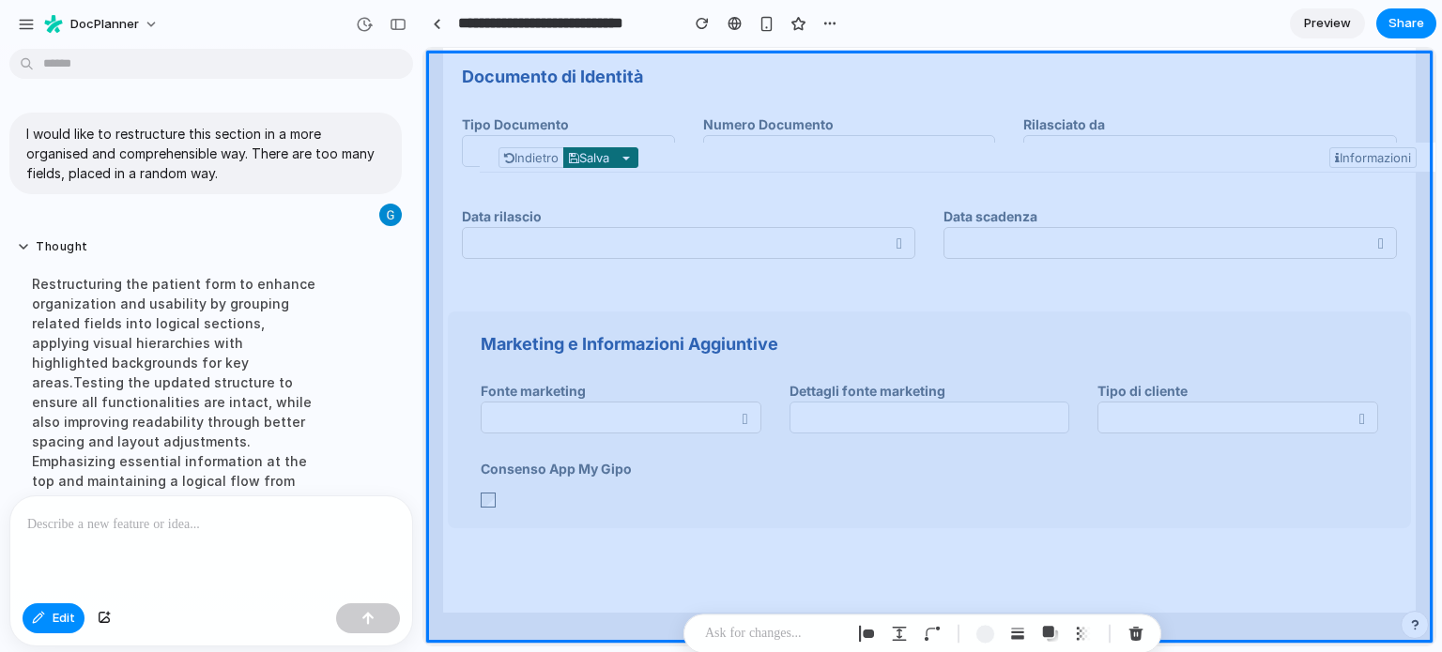
click at [1410, 568] on div at bounding box center [929, 347] width 1012 height 599
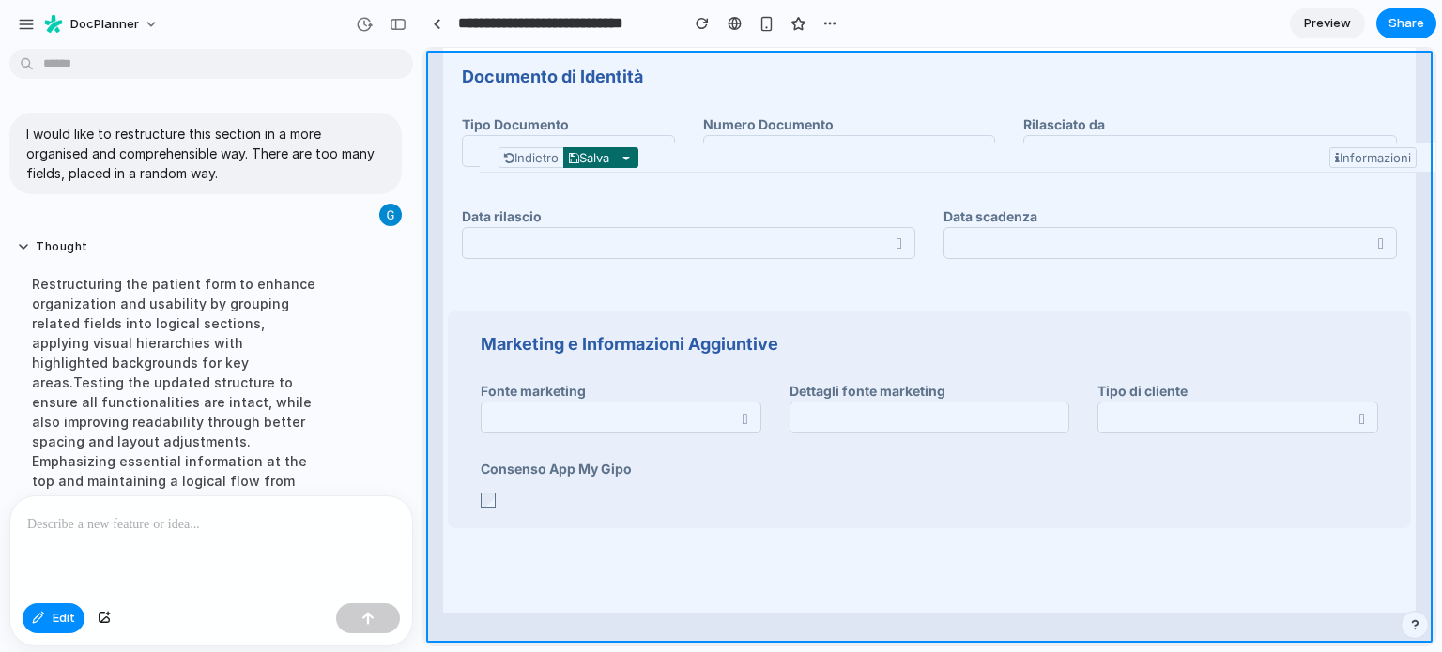
drag, startPoint x: 1430, startPoint y: 542, endPoint x: 1414, endPoint y: 179, distance: 362.7
click at [1414, 183] on div at bounding box center [929, 347] width 1012 height 599
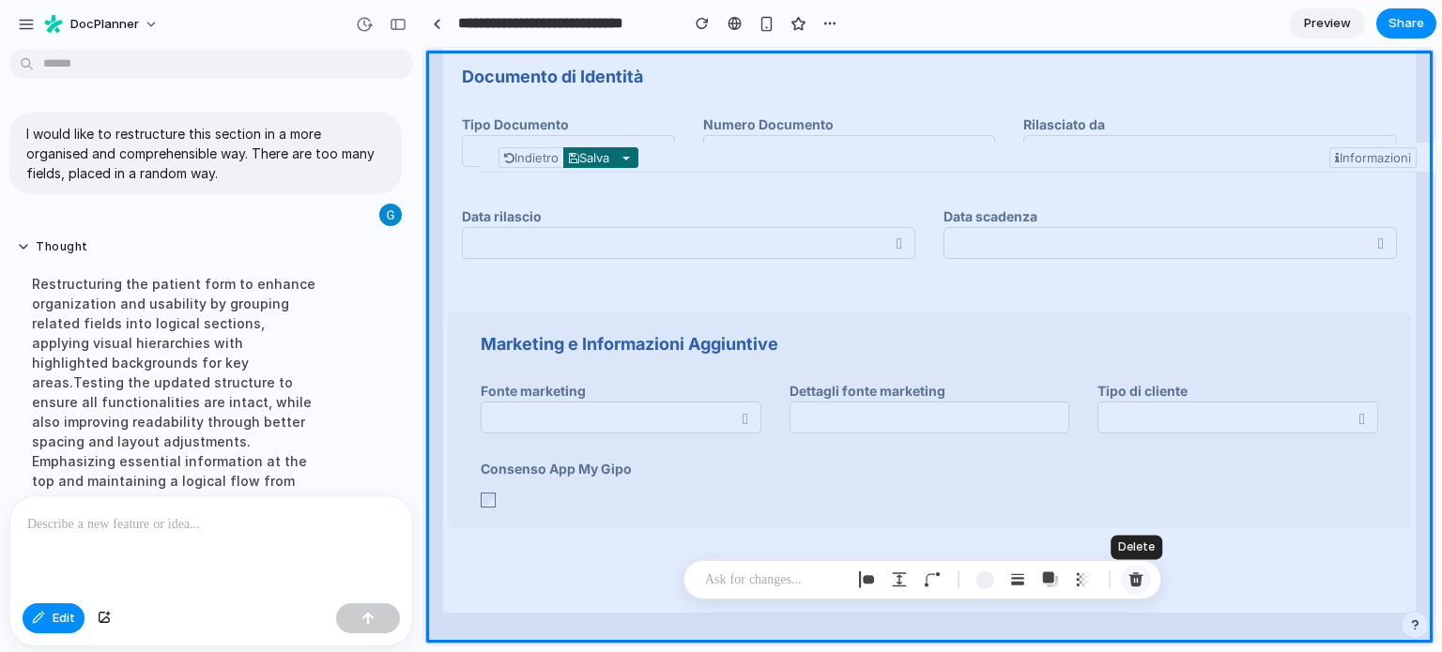
click at [1140, 574] on div "button" at bounding box center [1135, 580] width 17 height 17
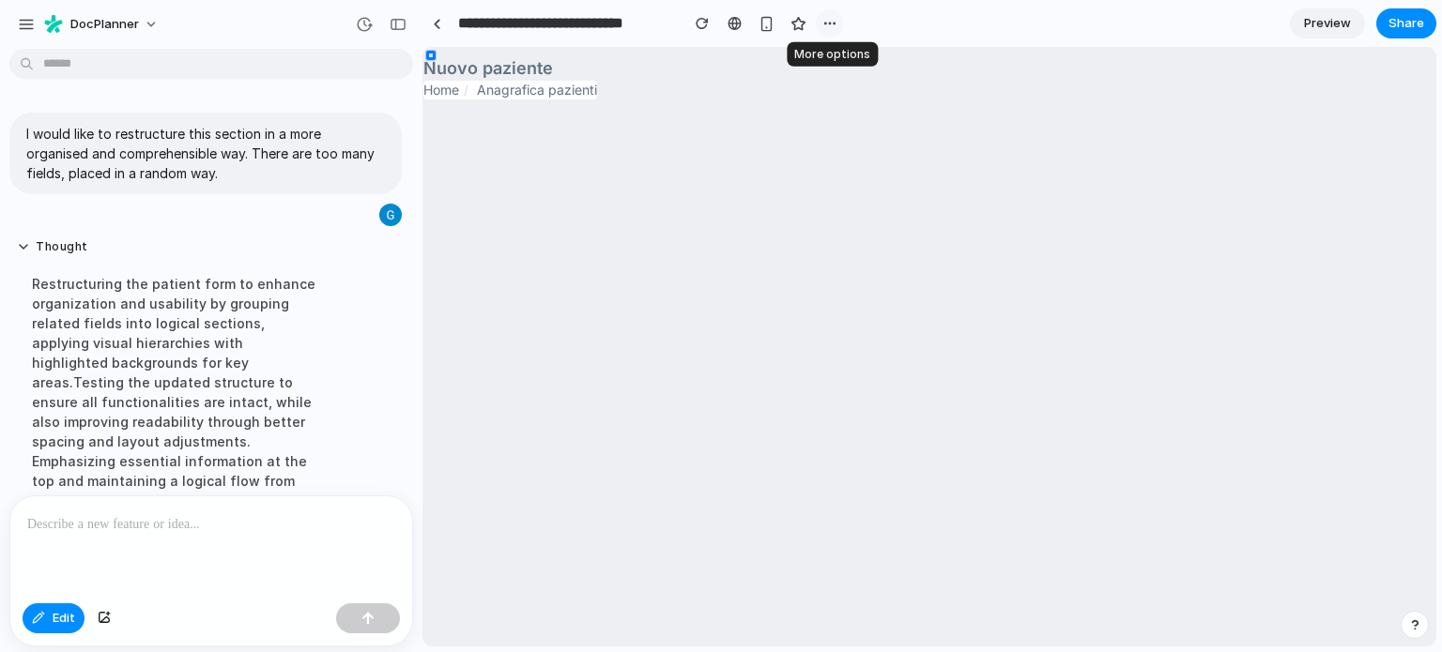
click at [835, 22] on div "button" at bounding box center [829, 23] width 15 height 15
click at [835, 22] on div "Duplicate Delete" at bounding box center [721, 326] width 1442 height 652
click at [369, 18] on div "button" at bounding box center [364, 24] width 17 height 17
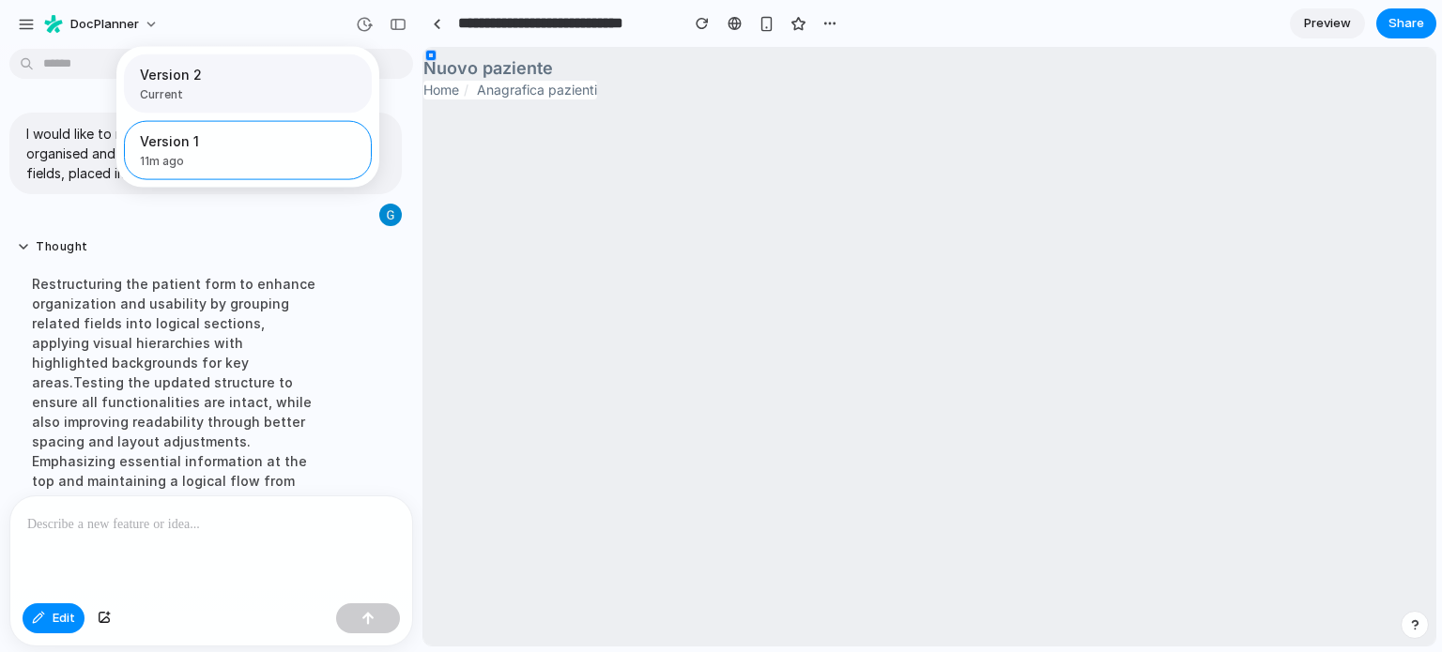
click at [216, 100] on span "Current" at bounding box center [242, 94] width 205 height 17
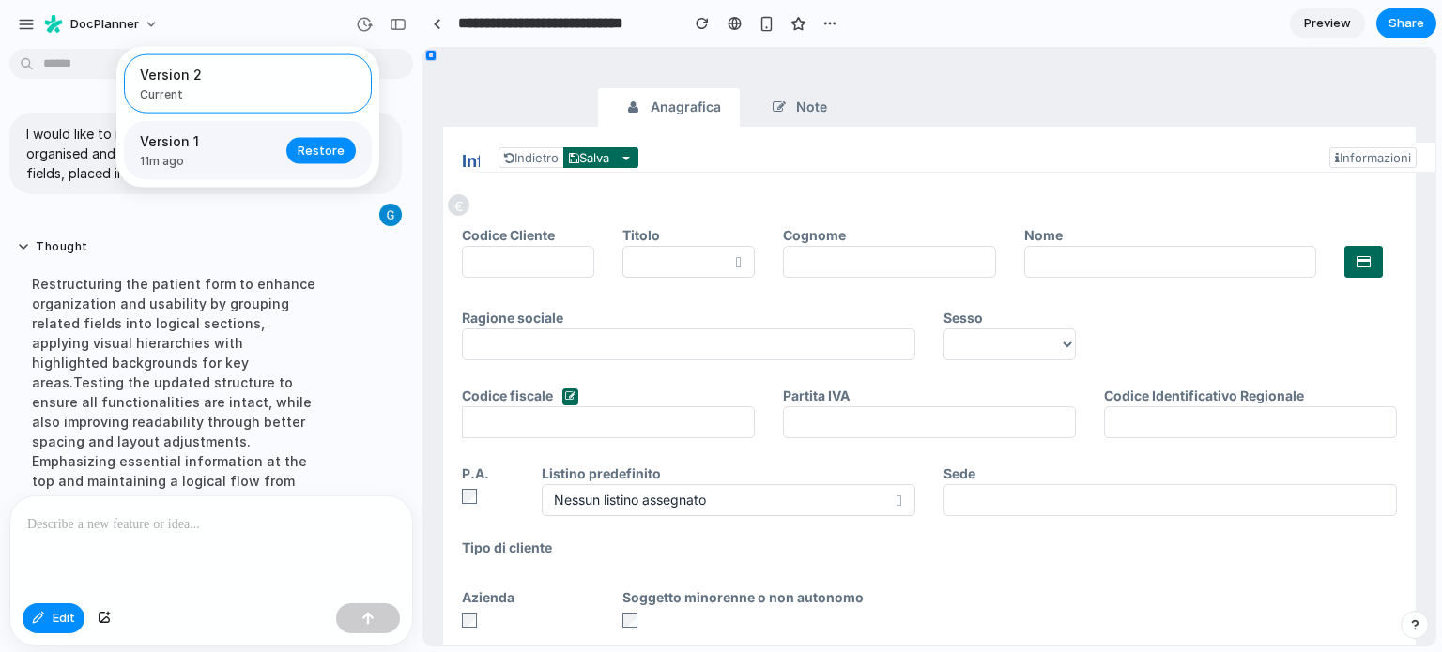
click at [220, 145] on span "Version 1" at bounding box center [207, 141] width 135 height 20
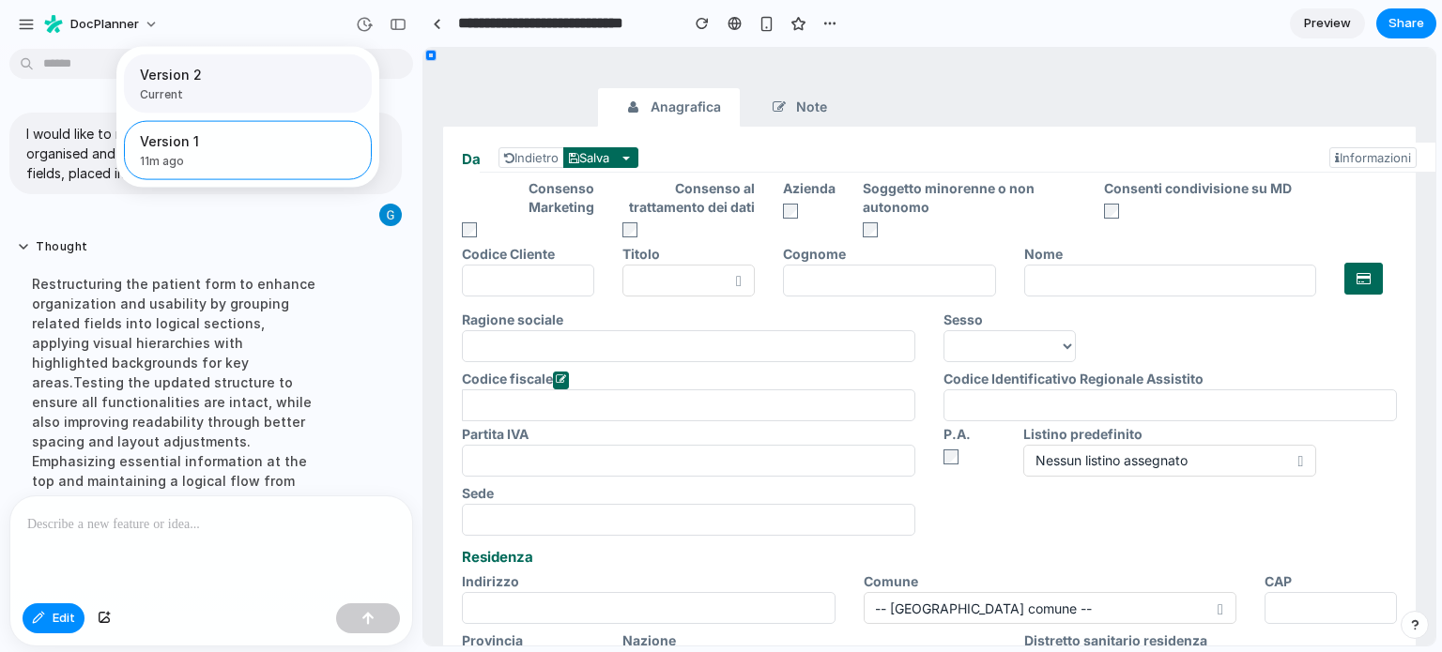
click at [291, 75] on span "Version 2" at bounding box center [242, 75] width 205 height 20
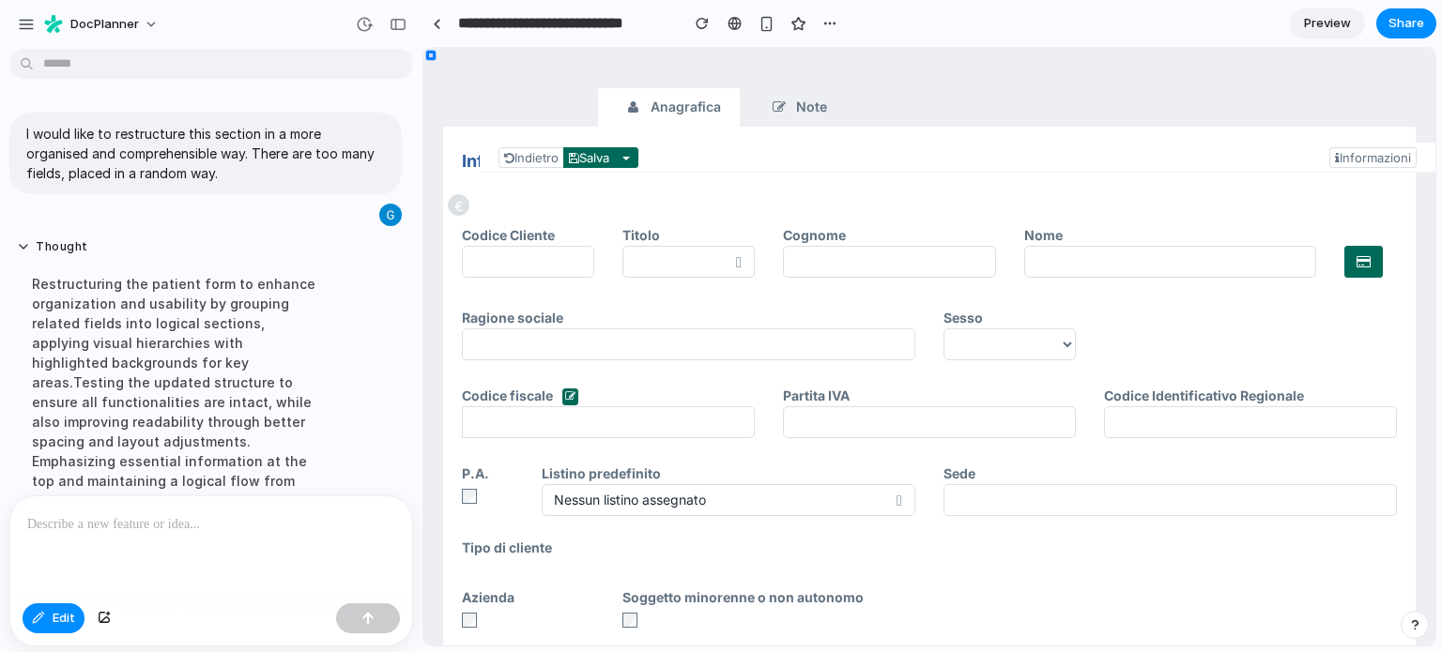
drag, startPoint x: 1428, startPoint y: 115, endPoint x: 1434, endPoint y: 311, distance: 196.3
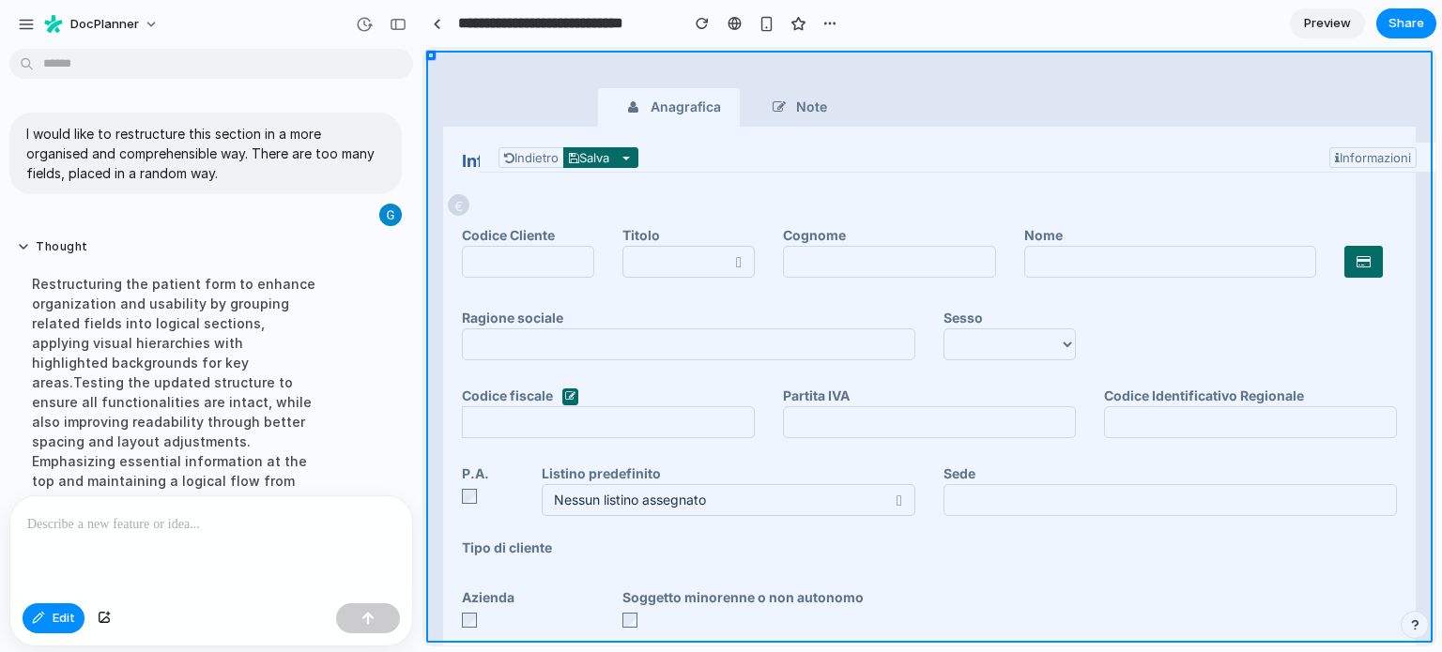
drag, startPoint x: 1431, startPoint y: 142, endPoint x: 1416, endPoint y: 233, distance: 92.3
click at [1416, 233] on div at bounding box center [929, 347] width 1012 height 599
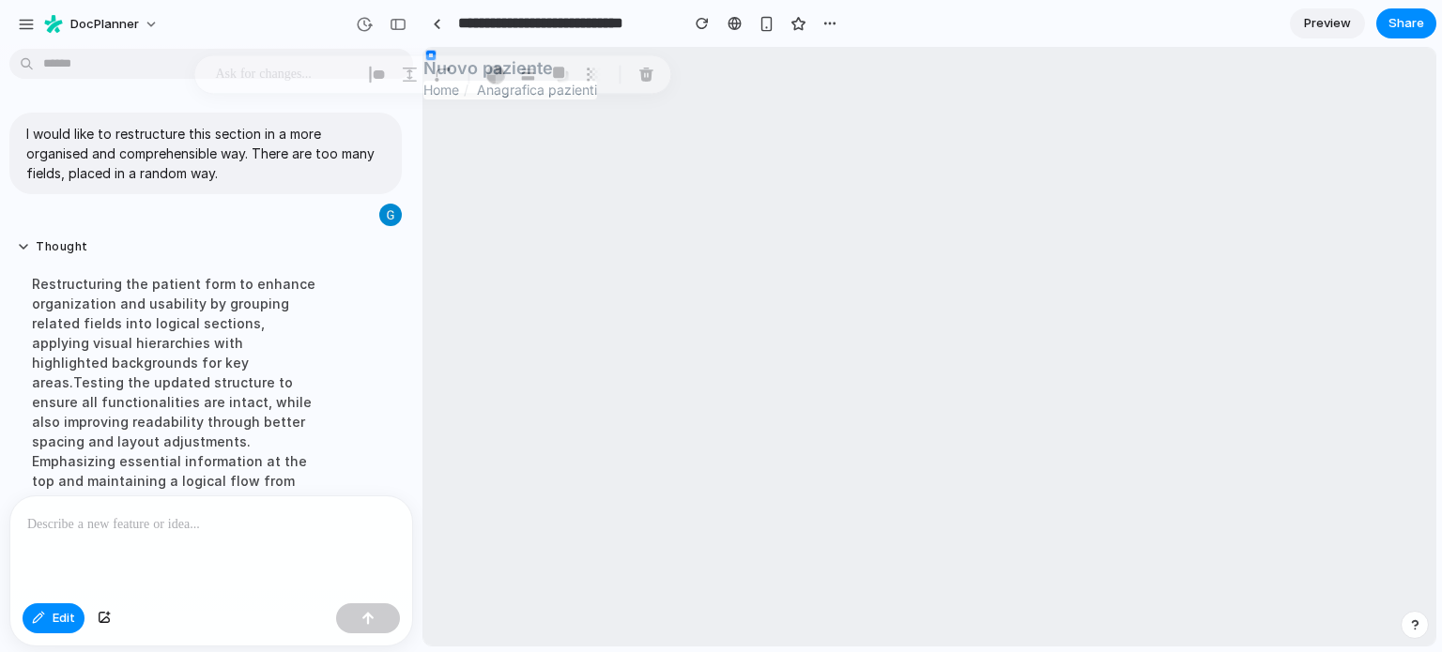
scroll to position [899, 0]
